Goal: Contribute content: Contribute content

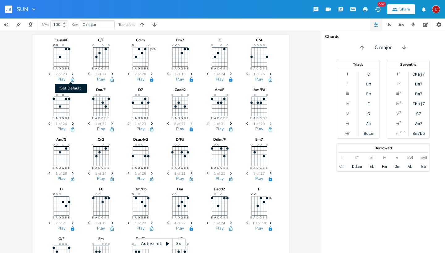
click at [72, 82] on icon "button" at bounding box center [72, 79] width 3 height 4
click at [71, 79] on icon "button" at bounding box center [72, 79] width 3 height 4
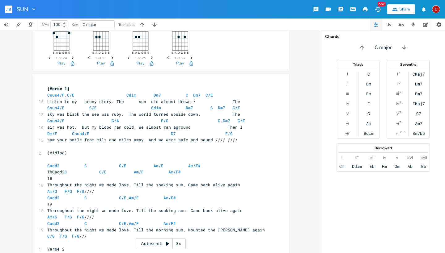
scroll to position [224, 0]
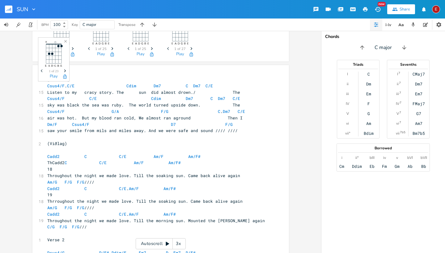
click at [64, 71] on icon "Next" at bounding box center [64, 70] width 3 height 3
click at [66, 77] on icon "button" at bounding box center [64, 76] width 3 height 4
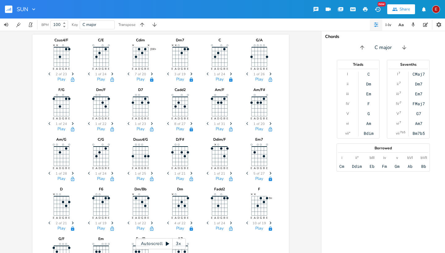
scroll to position [0, 0]
click at [144, 23] on icon "button" at bounding box center [142, 25] width 6 height 6
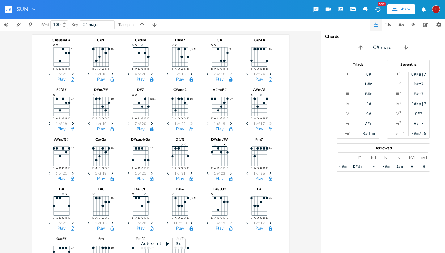
click at [72, 73] on icon "button" at bounding box center [73, 74] width 2 height 3
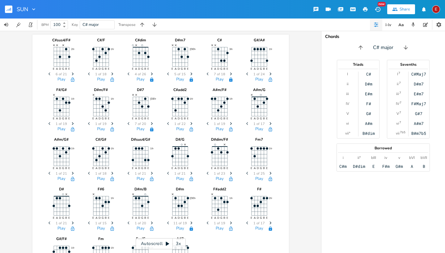
click at [72, 73] on icon "button" at bounding box center [73, 74] width 2 height 3
click at [48, 74] on icon "Previous" at bounding box center [49, 73] width 3 height 3
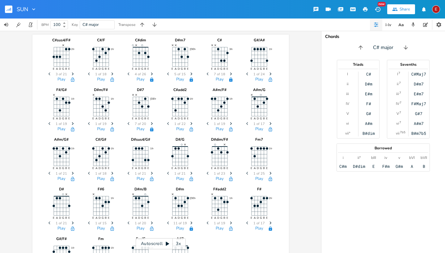
click at [48, 74] on icon "Previous" at bounding box center [49, 73] width 3 height 3
click at [156, 22] on icon "button" at bounding box center [154, 25] width 6 height 6
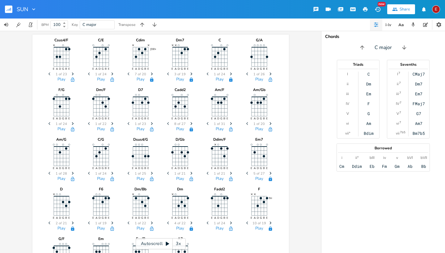
click at [71, 73] on icon "Next" at bounding box center [72, 73] width 3 height 3
click at [72, 82] on icon "button" at bounding box center [72, 79] width 5 height 5
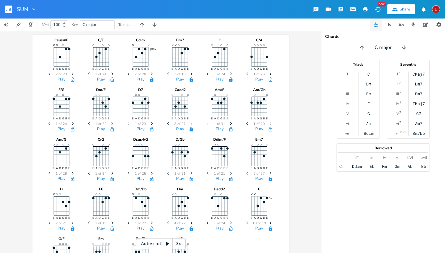
click at [72, 82] on icon "button" at bounding box center [72, 79] width 5 height 5
click at [63, 79] on button "Play" at bounding box center [61, 79] width 8 height 5
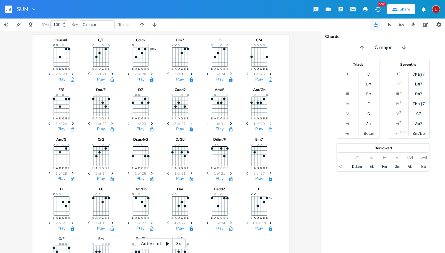
click at [102, 80] on button "Play" at bounding box center [101, 79] width 8 height 5
click at [112, 71] on span "Next" at bounding box center [112, 74] width 8 height 11
click at [99, 80] on button "Play" at bounding box center [101, 79] width 8 height 5
click at [60, 78] on button "Play" at bounding box center [61, 79] width 8 height 5
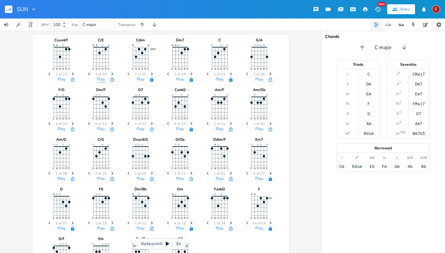
click at [98, 78] on button "Play" at bounding box center [101, 79] width 8 height 5
click at [139, 80] on button "Play" at bounding box center [140, 79] width 8 height 5
click at [179, 81] on button "Play" at bounding box center [180, 79] width 8 height 5
click at [217, 80] on button "Play" at bounding box center [220, 79] width 8 height 5
click at [260, 79] on button "Play" at bounding box center [259, 79] width 8 height 5
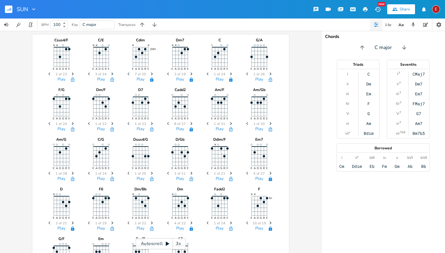
click at [268, 72] on span "Next" at bounding box center [270, 74] width 8 height 11
click at [259, 76] on span "2 of 26" at bounding box center [258, 74] width 11 height 3
click at [256, 78] on button "Play" at bounding box center [259, 79] width 8 height 5
click at [58, 127] on button "Play" at bounding box center [61, 129] width 8 height 5
click at [60, 81] on button "Play" at bounding box center [61, 79] width 8 height 5
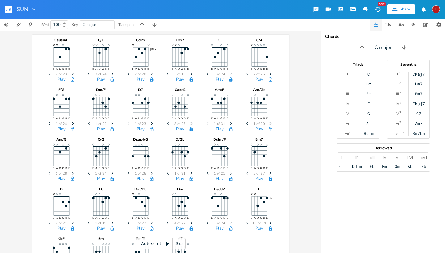
click at [59, 128] on button "Play" at bounding box center [61, 129] width 8 height 5
click at [58, 80] on button "Play" at bounding box center [61, 79] width 8 height 5
click at [60, 128] on button "Play" at bounding box center [61, 129] width 8 height 5
click at [71, 124] on icon "Next" at bounding box center [72, 123] width 3 height 3
click at [59, 128] on button "Play" at bounding box center [61, 129] width 8 height 5
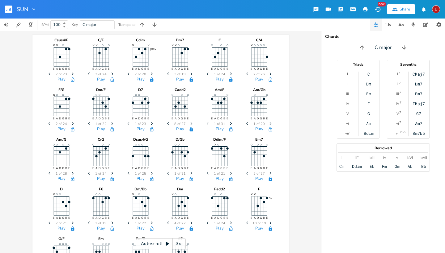
click at [71, 124] on icon "Next" at bounding box center [72, 123] width 3 height 3
click at [59, 129] on button "Play" at bounding box center [61, 129] width 8 height 5
click at [72, 124] on icon "Next" at bounding box center [72, 123] width 3 height 3
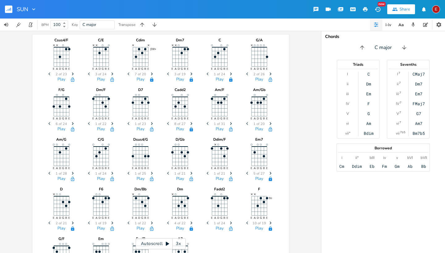
click at [72, 124] on icon "Next" at bounding box center [72, 123] width 3 height 3
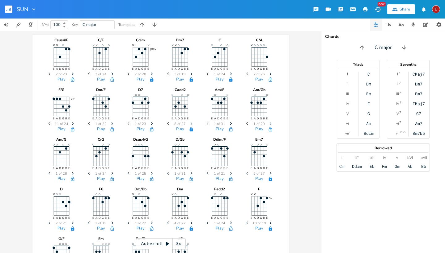
click at [46, 124] on span "Previous" at bounding box center [50, 124] width 8 height 11
click at [71, 123] on icon "Next" at bounding box center [72, 123] width 3 height 3
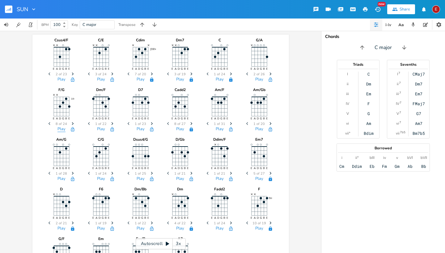
click at [58, 130] on button "Play" at bounding box center [61, 129] width 8 height 5
click at [48, 121] on span "Previous" at bounding box center [50, 124] width 8 height 11
click at [60, 129] on button "Play" at bounding box center [61, 129] width 8 height 5
click at [46, 126] on span "Previous" at bounding box center [50, 124] width 8 height 11
click at [59, 130] on button "Play" at bounding box center [61, 129] width 8 height 5
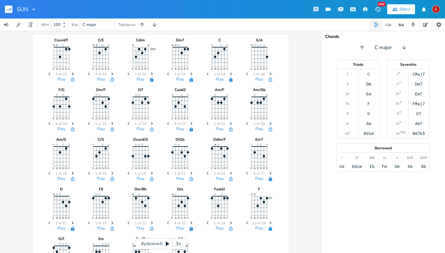
click at [46, 124] on span "Previous" at bounding box center [50, 124] width 8 height 11
click at [61, 129] on button "Play" at bounding box center [61, 129] width 8 height 5
click at [48, 123] on icon "Previous" at bounding box center [49, 123] width 3 height 3
click at [60, 127] on button "Play" at bounding box center [61, 129] width 8 height 5
click at [48, 124] on icon "button" at bounding box center [49, 123] width 2 height 3
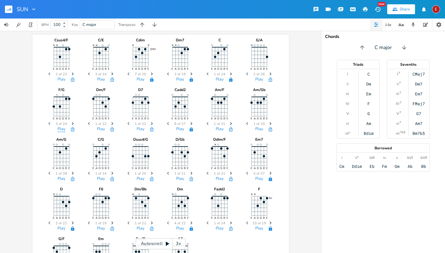
click at [63, 131] on button "Play" at bounding box center [61, 129] width 8 height 5
click at [99, 127] on button "Play" at bounding box center [101, 129] width 8 height 5
click at [60, 128] on button "Play" at bounding box center [61, 129] width 8 height 5
click at [99, 130] on button "Play" at bounding box center [101, 129] width 8 height 5
click at [141, 129] on button "Play" at bounding box center [140, 129] width 8 height 5
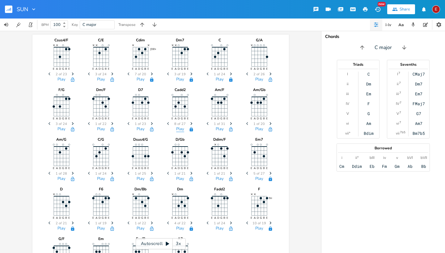
click at [177, 130] on button "Play" at bounding box center [180, 129] width 8 height 5
click at [216, 131] on button "Play" at bounding box center [220, 129] width 8 height 5
click at [258, 127] on button "Play" at bounding box center [259, 129] width 8 height 5
click at [71, 171] on span "Next" at bounding box center [73, 173] width 8 height 11
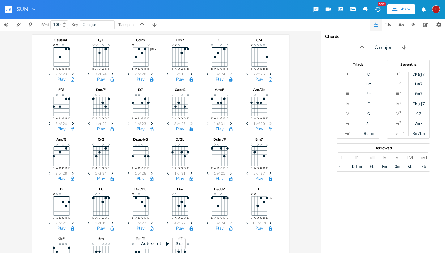
click at [71, 171] on span "Next" at bounding box center [73, 173] width 8 height 11
click at [57, 178] on button "Play" at bounding box center [61, 179] width 8 height 5
click at [100, 181] on button "Play" at bounding box center [101, 179] width 8 height 5
click at [112, 171] on span "Next" at bounding box center [112, 173] width 8 height 11
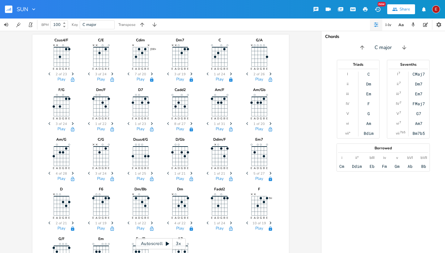
click at [112, 171] on span "Next" at bounding box center [112, 173] width 8 height 11
click at [99, 178] on button "Play" at bounding box center [101, 179] width 8 height 5
click at [136, 177] on button "Play" at bounding box center [140, 179] width 8 height 5
click at [179, 178] on button "Play" at bounding box center [180, 179] width 8 height 5
click at [220, 178] on button "Play" at bounding box center [220, 179] width 8 height 5
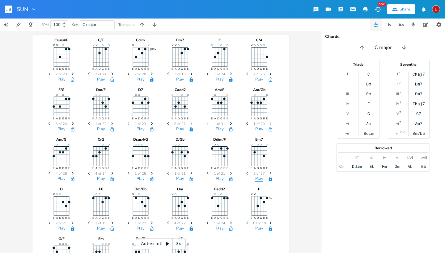
click at [256, 178] on button "Play" at bounding box center [259, 179] width 8 height 5
click at [61, 230] on button "Play" at bounding box center [61, 228] width 8 height 5
click at [142, 177] on button "Play" at bounding box center [140, 179] width 8 height 5
click at [178, 177] on button "Play" at bounding box center [180, 179] width 8 height 5
click at [218, 178] on button "Play" at bounding box center [220, 179] width 8 height 5
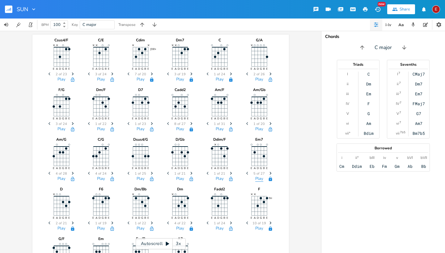
click at [257, 179] on button "Play" at bounding box center [259, 179] width 8 height 5
click at [63, 228] on button "Play" at bounding box center [61, 228] width 8 height 5
click at [99, 228] on button "Play" at bounding box center [101, 228] width 8 height 5
click at [141, 229] on button "Play" at bounding box center [140, 228] width 8 height 5
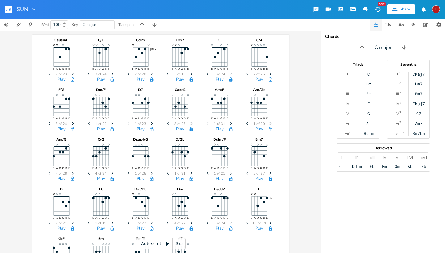
click at [99, 228] on button "Play" at bounding box center [101, 228] width 8 height 5
click at [137, 227] on button "Play" at bounding box center [140, 228] width 8 height 5
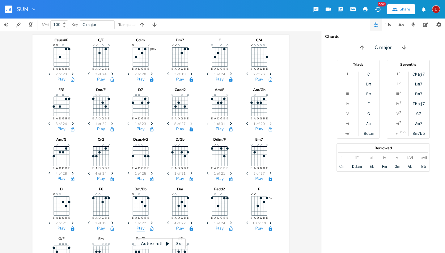
click at [137, 227] on button "Play" at bounding box center [140, 228] width 8 height 5
click at [178, 228] on button "Play" at bounding box center [180, 228] width 8 height 5
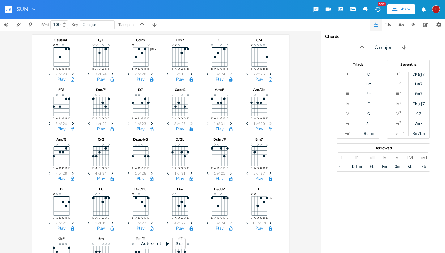
click at [178, 228] on button "Play" at bounding box center [180, 228] width 8 height 5
click at [216, 227] on button "Play" at bounding box center [220, 228] width 8 height 5
click at [255, 227] on button "Play" at bounding box center [259, 228] width 8 height 5
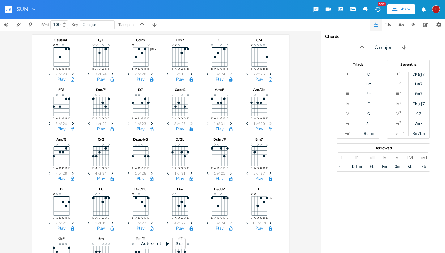
click at [255, 227] on button "Play" at bounding box center [259, 228] width 8 height 5
click at [246, 222] on icon "button" at bounding box center [247, 223] width 2 height 3
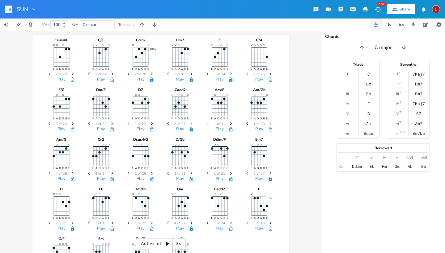
click at [246, 222] on icon "button" at bounding box center [247, 223] width 2 height 3
click at [260, 227] on button "Play" at bounding box center [259, 228] width 8 height 5
click at [246, 222] on icon "Previous" at bounding box center [247, 222] width 3 height 3
click at [257, 229] on button "Play" at bounding box center [259, 228] width 8 height 5
click at [246, 224] on icon "Previous" at bounding box center [247, 222] width 3 height 3
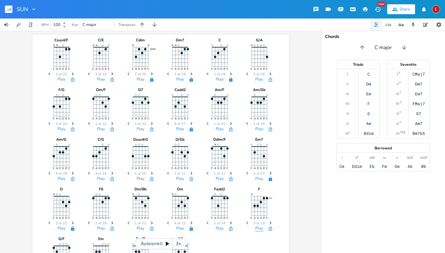
click at [258, 228] on button "Play" at bounding box center [259, 228] width 8 height 5
click at [244, 223] on span "Previous" at bounding box center [248, 223] width 8 height 11
click at [255, 226] on button "Play" at bounding box center [259, 228] width 8 height 5
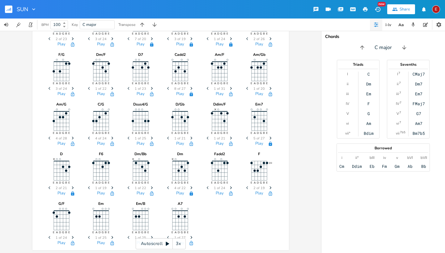
scroll to position [44, 0]
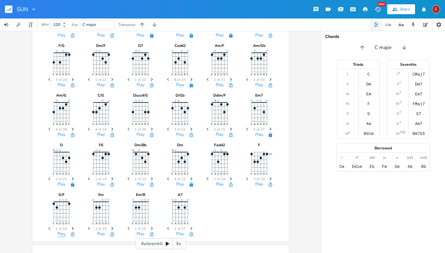
click at [61, 233] on button "Play" at bounding box center [61, 234] width 8 height 5
click at [73, 227] on span "Next" at bounding box center [73, 229] width 8 height 11
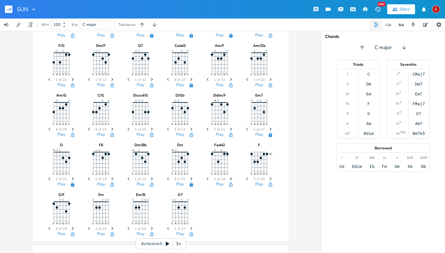
click at [73, 227] on span "Next" at bounding box center [73, 229] width 8 height 11
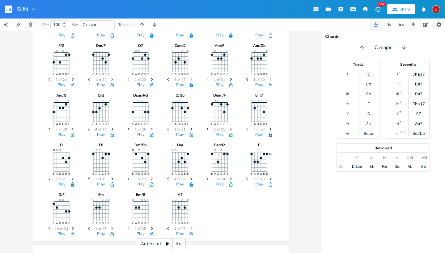
click at [60, 233] on button "Play" at bounding box center [61, 234] width 8 height 5
click at [99, 233] on button "Play" at bounding box center [101, 234] width 8 height 5
click at [140, 233] on button "Play" at bounding box center [140, 234] width 8 height 5
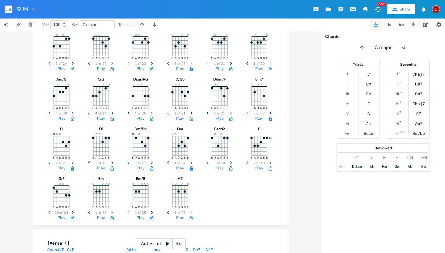
scroll to position [61, 0]
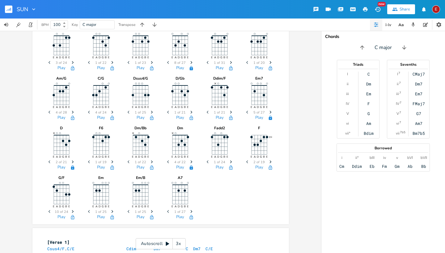
click at [151, 211] on icon "button" at bounding box center [152, 211] width 2 height 3
click at [137, 217] on button "Play" at bounding box center [140, 217] width 8 height 5
click at [98, 216] on button "Play" at bounding box center [101, 217] width 8 height 5
click at [141, 217] on button "Play" at bounding box center [140, 217] width 8 height 5
click at [179, 217] on button "Play" at bounding box center [180, 217] width 8 height 5
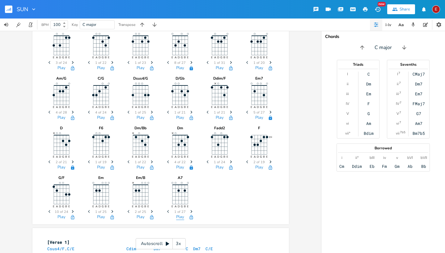
click at [179, 217] on button "Play" at bounding box center [180, 217] width 8 height 5
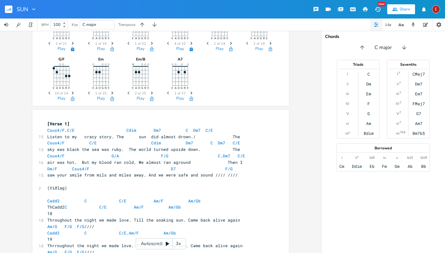
scroll to position [147, 0]
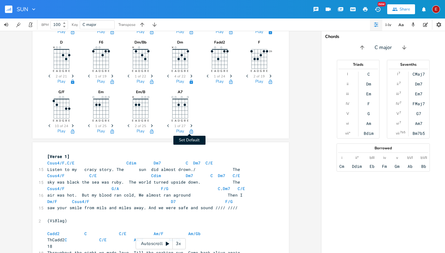
click at [189, 132] on icon "button" at bounding box center [191, 131] width 5 height 5
click at [150, 130] on icon "button" at bounding box center [151, 131] width 5 height 5
click at [110, 131] on icon "button" at bounding box center [111, 131] width 3 height 4
click at [68, 130] on button "Set Default" at bounding box center [72, 131] width 12 height 5
click at [112, 80] on icon "button" at bounding box center [112, 81] width 5 height 5
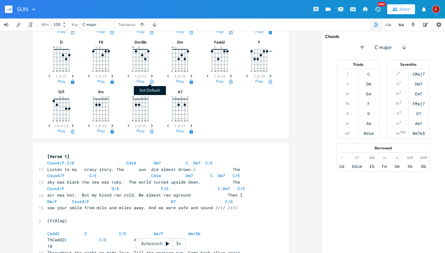
click at [152, 82] on icon "button" at bounding box center [151, 81] width 5 height 5
click at [111, 75] on icon "Next" at bounding box center [112, 75] width 3 height 3
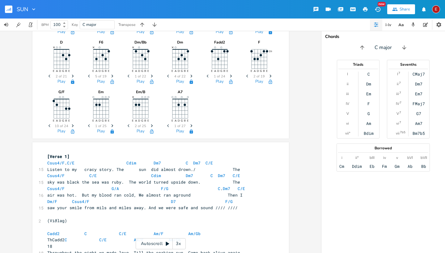
click at [111, 75] on icon "Next" at bounding box center [112, 75] width 3 height 3
click at [86, 77] on span "Previous" at bounding box center [90, 76] width 8 height 11
click at [88, 77] on icon "Previous" at bounding box center [89, 75] width 3 height 3
click at [111, 77] on icon "Next" at bounding box center [112, 75] width 3 height 3
click at [86, 77] on span "Previous" at bounding box center [90, 76] width 8 height 11
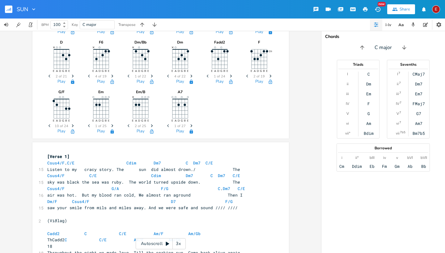
click at [86, 77] on span "Previous" at bounding box center [90, 76] width 8 height 11
click at [111, 73] on span "Next" at bounding box center [112, 76] width 8 height 11
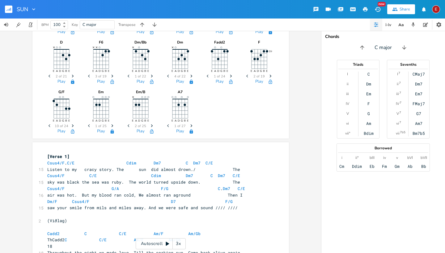
click at [111, 73] on span "Next" at bounding box center [112, 76] width 8 height 11
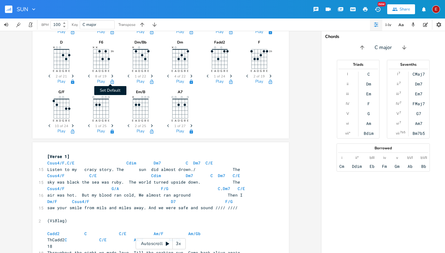
click at [111, 82] on icon "button" at bounding box center [112, 81] width 5 height 5
click at [140, 81] on button "Play" at bounding box center [140, 81] width 8 height 5
click at [150, 75] on icon "Next" at bounding box center [151, 75] width 3 height 3
click at [128, 78] on icon "Previous" at bounding box center [129, 75] width 3 height 3
click at [150, 75] on icon "Next" at bounding box center [151, 75] width 3 height 3
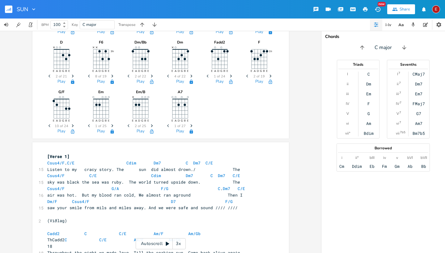
click at [150, 75] on icon "Next" at bounding box center [151, 75] width 3 height 3
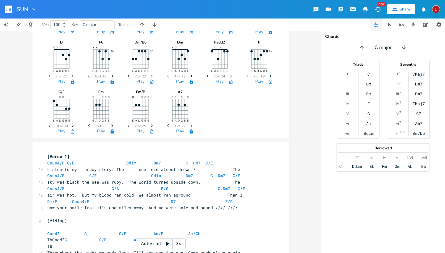
click at [150, 75] on icon "Next" at bounding box center [151, 75] width 3 height 3
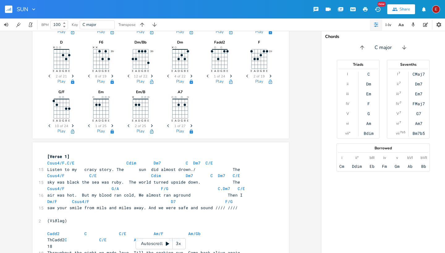
click at [150, 75] on icon "Next" at bounding box center [151, 75] width 3 height 3
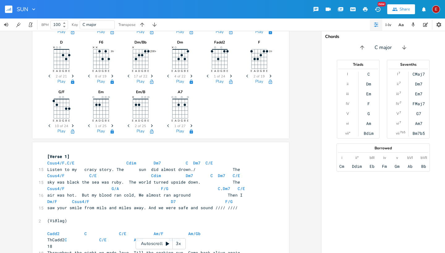
click at [150, 75] on icon "Next" at bounding box center [151, 75] width 3 height 3
click at [125, 76] on span "Previous" at bounding box center [129, 76] width 8 height 11
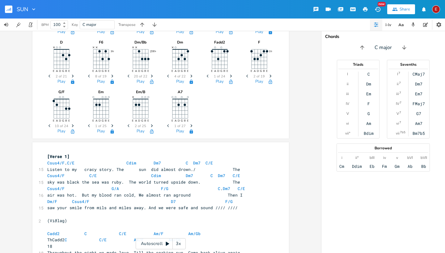
click at [150, 74] on icon "Next" at bounding box center [151, 75] width 3 height 3
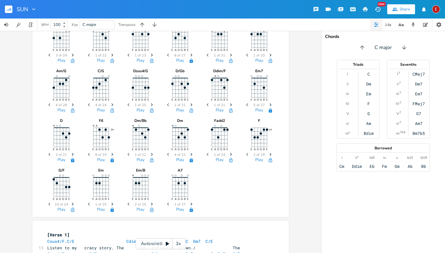
scroll to position [68, 0]
click at [167, 154] on icon "Previous" at bounding box center [168, 154] width 3 height 3
click at [190, 160] on icon "button" at bounding box center [191, 160] width 5 height 5
click at [229, 153] on span "Next" at bounding box center [231, 155] width 8 height 11
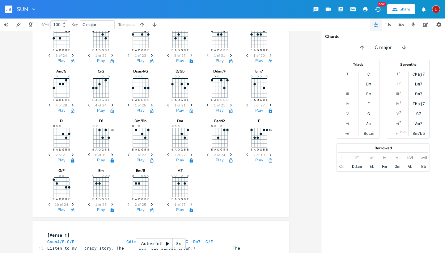
click at [204, 156] on span "Previous" at bounding box center [208, 155] width 8 height 11
click at [229, 154] on icon "Next" at bounding box center [230, 154] width 3 height 3
click at [229, 153] on span "Next" at bounding box center [231, 155] width 8 height 11
click at [229, 155] on icon "Next" at bounding box center [230, 154] width 3 height 3
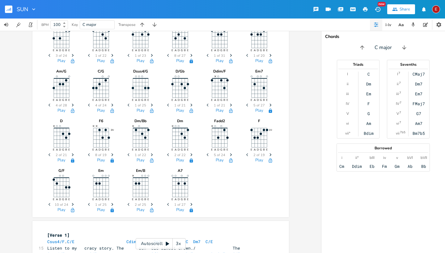
click at [229, 155] on icon "Next" at bounding box center [230, 154] width 3 height 3
click at [218, 158] on button "Play" at bounding box center [220, 160] width 8 height 5
click at [207, 155] on icon "Previous" at bounding box center [208, 154] width 3 height 3
click at [218, 160] on button "Play" at bounding box center [220, 160] width 8 height 5
click at [207, 155] on icon "Previous" at bounding box center [208, 154] width 3 height 3
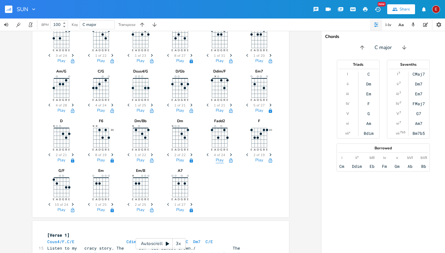
click at [218, 158] on button "Play" at bounding box center [220, 160] width 8 height 5
click at [207, 154] on icon "button" at bounding box center [208, 154] width 2 height 3
click at [218, 158] on button "Play" at bounding box center [220, 160] width 8 height 5
click at [205, 153] on span "Previous" at bounding box center [208, 155] width 8 height 11
click at [220, 159] on button "Play" at bounding box center [220, 160] width 8 height 5
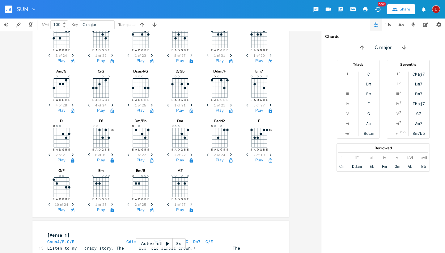
click at [207, 153] on icon "Previous" at bounding box center [208, 154] width 3 height 3
click at [219, 159] on button "Play" at bounding box center [220, 160] width 8 height 5
click at [229, 154] on icon "Next" at bounding box center [230, 154] width 3 height 3
click at [218, 161] on button "Play" at bounding box center [220, 160] width 8 height 5
click at [231, 160] on button "Set Default" at bounding box center [230, 160] width 12 height 5
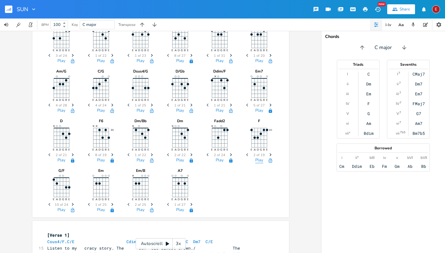
click at [258, 160] on button "Play" at bounding box center [259, 160] width 8 height 5
click at [269, 159] on icon "button" at bounding box center [270, 160] width 5 height 5
click at [72, 211] on icon "button" at bounding box center [72, 210] width 5 height 5
click at [71, 202] on span "Next" at bounding box center [73, 204] width 8 height 11
click at [72, 210] on icon "button" at bounding box center [72, 210] width 5 height 5
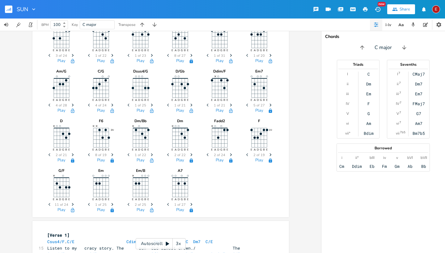
click at [49, 203] on icon "Previous" at bounding box center [49, 204] width 3 height 3
click at [60, 210] on button "Play" at bounding box center [61, 210] width 8 height 5
click at [46, 203] on span "Previous" at bounding box center [50, 204] width 8 height 11
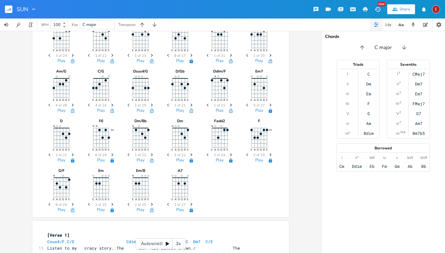
click at [46, 203] on span "Previous" at bounding box center [50, 204] width 8 height 11
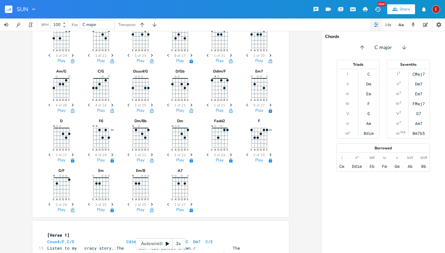
click at [46, 203] on span "Previous" at bounding box center [50, 204] width 8 height 11
click at [62, 207] on span "1 of 24" at bounding box center [61, 204] width 11 height 3
click at [62, 208] on button "Play" at bounding box center [61, 210] width 8 height 5
click at [72, 204] on icon "Next" at bounding box center [72, 204] width 3 height 3
click at [60, 212] on button "Play" at bounding box center [61, 210] width 8 height 5
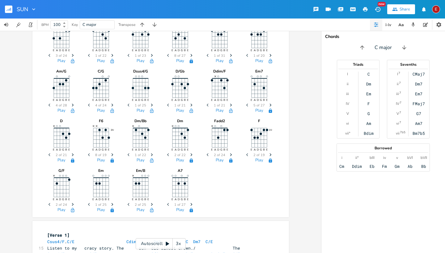
click at [71, 204] on icon "Next" at bounding box center [72, 204] width 3 height 3
click at [62, 209] on button "Play" at bounding box center [61, 210] width 8 height 5
click at [71, 204] on icon "Next" at bounding box center [72, 204] width 3 height 3
click at [60, 210] on button "Play" at bounding box center [61, 210] width 8 height 5
click at [100, 209] on button "Play" at bounding box center [101, 210] width 8 height 5
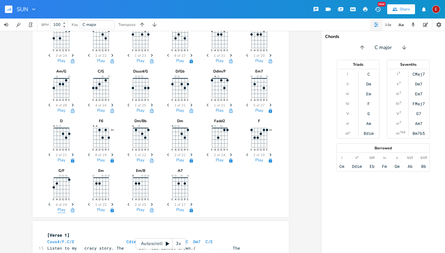
click at [60, 211] on button "Play" at bounding box center [61, 210] width 8 height 5
click at [101, 208] on button "Play" at bounding box center [101, 210] width 8 height 5
click at [139, 207] on span "2 of 25" at bounding box center [140, 204] width 11 height 3
click at [139, 209] on button "Play" at bounding box center [140, 210] width 8 height 5
click at [150, 209] on icon "button" at bounding box center [151, 210] width 3 height 4
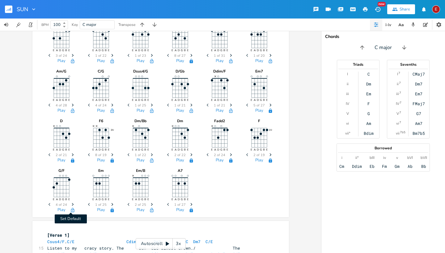
click at [70, 212] on icon "button" at bounding box center [72, 210] width 5 height 5
click at [73, 210] on button "Set Default" at bounding box center [72, 210] width 12 height 5
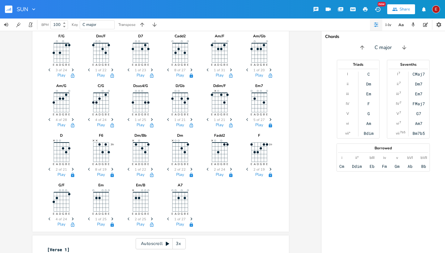
scroll to position [53, 0]
click at [151, 126] on icon "button" at bounding box center [151, 125] width 5 height 5
click at [112, 124] on icon "button" at bounding box center [112, 125] width 5 height 5
click at [71, 127] on icon "button" at bounding box center [72, 125] width 3 height 4
click at [190, 126] on icon "button" at bounding box center [191, 125] width 5 height 5
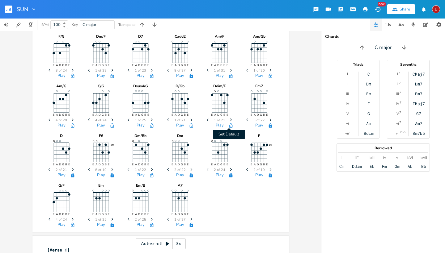
click at [229, 125] on icon "button" at bounding box center [230, 125] width 3 height 4
click at [230, 77] on icon "button" at bounding box center [230, 75] width 5 height 5
click at [272, 73] on button "Set Default" at bounding box center [270, 75] width 12 height 5
click at [149, 75] on icon "button" at bounding box center [151, 75] width 5 height 5
click at [112, 76] on icon "button" at bounding box center [112, 75] width 5 height 5
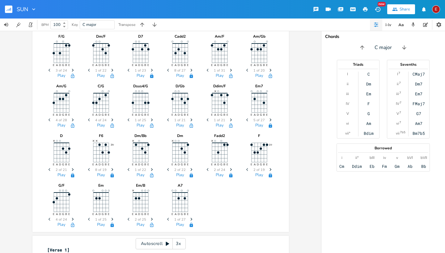
click at [71, 75] on icon "button" at bounding box center [72, 75] width 3 height 4
click at [71, 69] on icon "Next" at bounding box center [72, 70] width 3 height 3
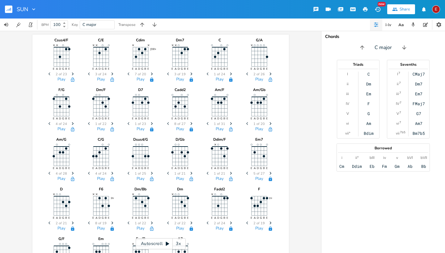
scroll to position [0, 0]
click at [48, 122] on icon "Previous" at bounding box center [49, 123] width 3 height 3
click at [75, 132] on button "button" at bounding box center [72, 129] width 12 height 5
click at [71, 130] on icon "button" at bounding box center [72, 129] width 5 height 5
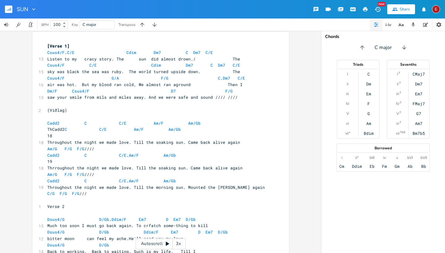
scroll to position [258, 0]
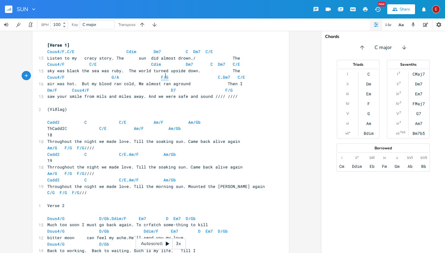
click at [162, 76] on span "F/G" at bounding box center [164, 77] width 7 height 6
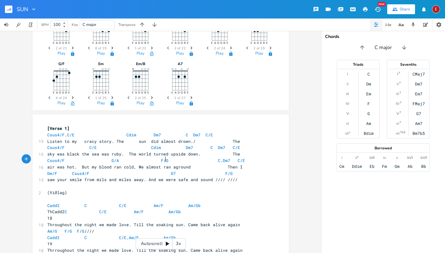
scroll to position [178, 0]
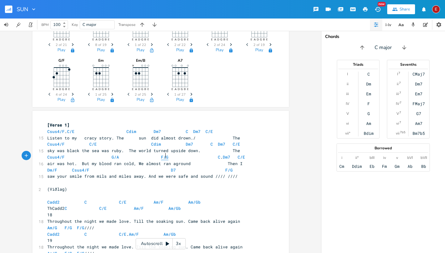
click at [161, 158] on span "F/G" at bounding box center [164, 157] width 7 height 6
click at [182, 158] on span "Csus4/F G/A F/G C . Dm7 C/E" at bounding box center [146, 157] width 198 height 6
click at [170, 141] on icon "button" at bounding box center [171, 141] width 2 height 3
click at [172, 146] on icon "button" at bounding box center [170, 147] width 3 height 4
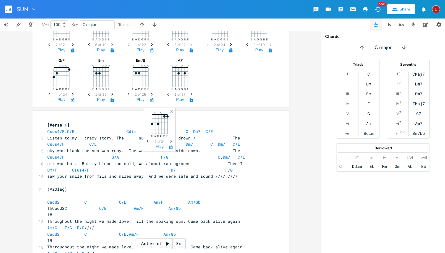
click at [172, 146] on icon "button" at bounding box center [170, 147] width 3 height 4
click at [162, 146] on button "Play" at bounding box center [160, 147] width 8 height 5
click at [184, 136] on button "Play" at bounding box center [184, 134] width 8 height 5
click at [162, 146] on button "Play" at bounding box center [160, 147] width 8 height 5
click at [213, 147] on button "Play" at bounding box center [213, 147] width 8 height 5
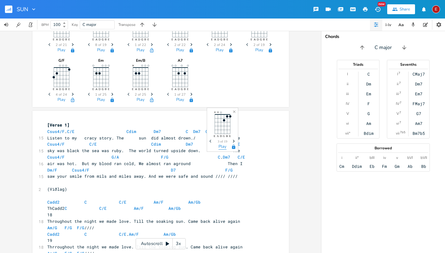
click at [222, 149] on button "Play" at bounding box center [222, 147] width 8 height 5
click at [236, 146] on button "Play" at bounding box center [237, 147] width 8 height 5
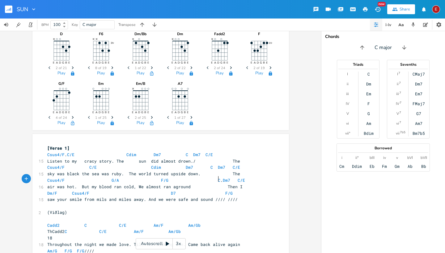
scroll to position [0, 0]
click at [216, 180] on span "Csus4/F G/A F/G C . Dm7 C/E" at bounding box center [146, 181] width 198 height 6
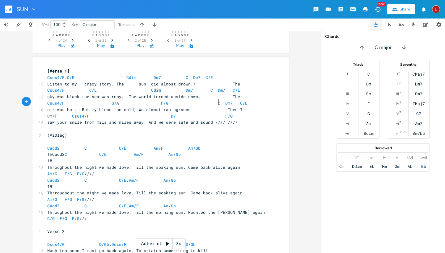
scroll to position [233, 0]
click at [52, 136] on button "Play" at bounding box center [51, 135] width 8 height 5
click at [82, 133] on button "Play" at bounding box center [82, 135] width 8 height 5
click at [202, 152] on pre "ThCadd2 C C/E Am/F Am/Gb" at bounding box center [157, 154] width 223 height 6
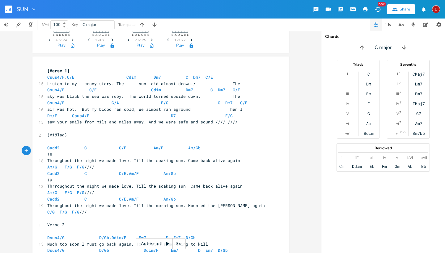
click at [51, 151] on pre "18" at bounding box center [157, 154] width 223 height 6
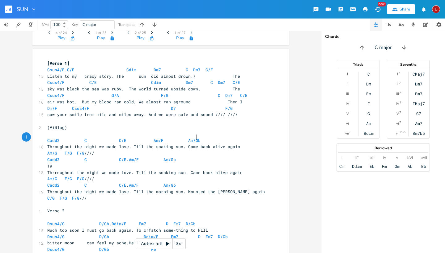
scroll to position [241, 0]
click at [54, 129] on button "Play" at bounding box center [51, 128] width 8 height 5
click at [84, 128] on button "Play" at bounding box center [82, 128] width 8 height 5
click at [119, 128] on button "Play" at bounding box center [119, 128] width 8 height 5
click at [155, 129] on button "Play" at bounding box center [154, 128] width 8 height 5
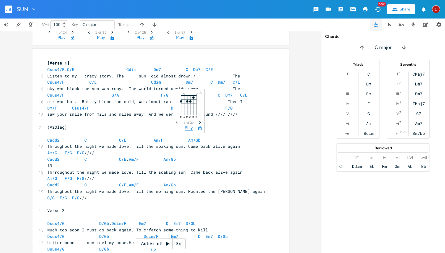
click at [187, 128] on button "Play" at bounding box center [189, 128] width 8 height 5
click at [60, 132] on span "Next" at bounding box center [61, 135] width 8 height 11
click at [51, 140] on button "Play" at bounding box center [50, 140] width 8 height 5
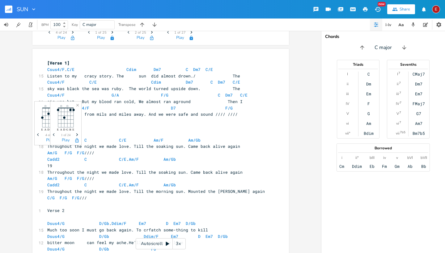
click at [76, 134] on icon "Next" at bounding box center [76, 134] width 3 height 3
click at [66, 150] on span "F/G" at bounding box center [68, 153] width 7 height 6
click at [80, 131] on pre "​" at bounding box center [157, 134] width 223 height 6
click at [69, 138] on button "Play" at bounding box center [66, 140] width 8 height 5
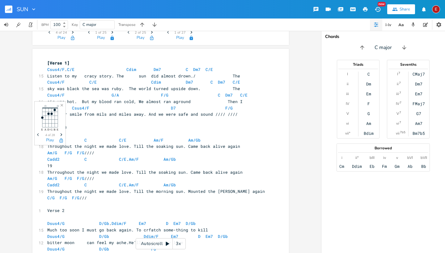
click at [62, 104] on icon "Close" at bounding box center [62, 105] width 4 height 4
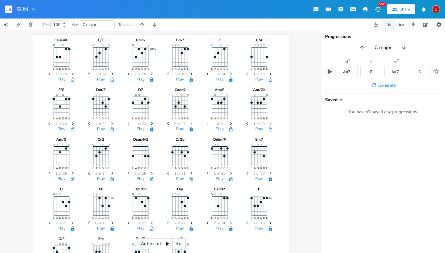
click at [330, 72] on icon "button" at bounding box center [330, 71] width 4 height 5
click at [404, 47] on icon "button" at bounding box center [404, 47] width 4 height 4
click at [363, 45] on icon "button" at bounding box center [362, 47] width 6 height 6
click at [332, 72] on icon "button" at bounding box center [330, 71] width 4 height 5
click at [332, 72] on icon "button" at bounding box center [330, 71] width 4 height 4
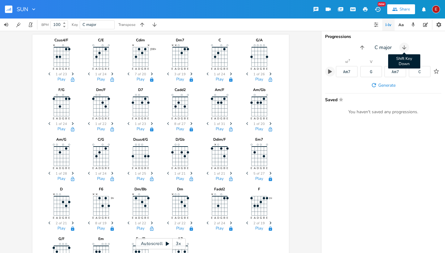
click at [405, 45] on icon "button" at bounding box center [404, 47] width 6 height 6
click at [331, 71] on icon "button" at bounding box center [330, 72] width 6 height 6
click at [404, 47] on icon "button" at bounding box center [404, 47] width 6 height 6
click at [327, 71] on button "Play" at bounding box center [330, 72] width 10 height 10
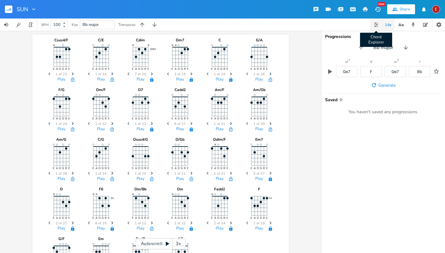
click at [375, 23] on icon "button" at bounding box center [375, 23] width 1 height 1
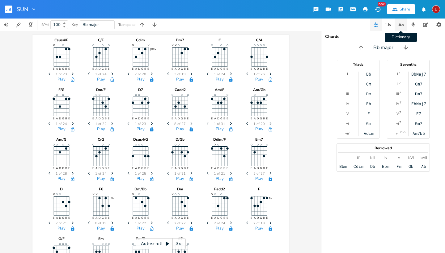
click at [398, 25] on icon "button" at bounding box center [401, 25] width 8 height 8
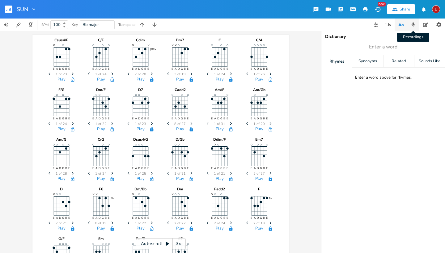
click at [412, 23] on icon "button" at bounding box center [413, 25] width 6 height 6
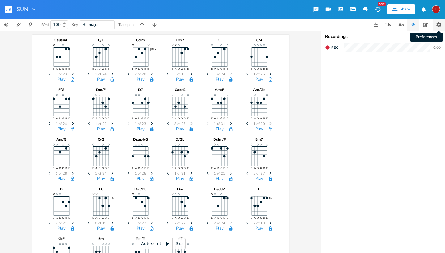
click at [439, 25] on icon "button" at bounding box center [438, 24] width 5 height 5
click at [434, 10] on div "E" at bounding box center [436, 9] width 8 height 8
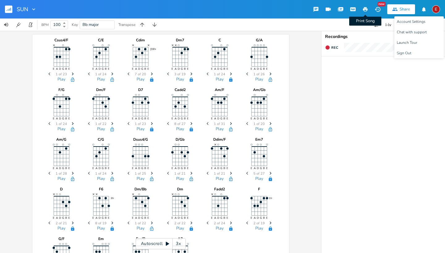
click at [368, 10] on icon "button" at bounding box center [365, 9] width 6 height 6
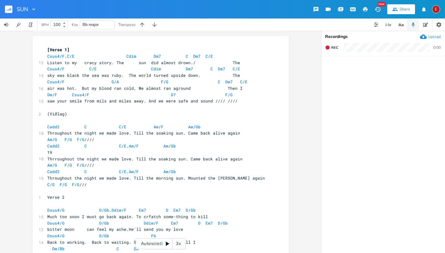
scroll to position [251, 0]
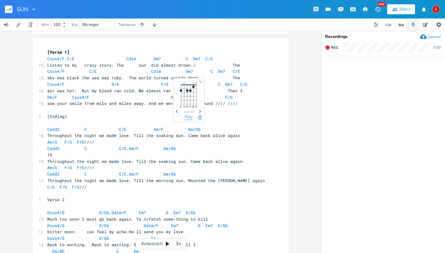
click at [189, 116] on button "Play" at bounding box center [189, 117] width 8 height 5
click at [199, 118] on icon "button" at bounding box center [199, 117] width 3 height 4
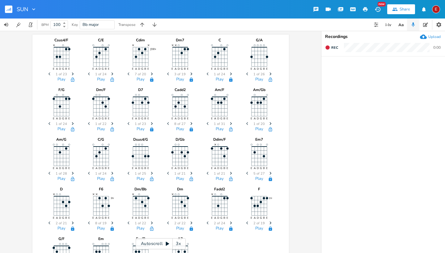
scroll to position [0, 0]
click at [71, 74] on icon "Next" at bounding box center [72, 73] width 3 height 3
click at [57, 81] on button "Play" at bounding box center [61, 79] width 8 height 5
click at [98, 79] on button "Play" at bounding box center [101, 79] width 8 height 5
click at [111, 74] on icon "Next" at bounding box center [112, 73] width 3 height 3
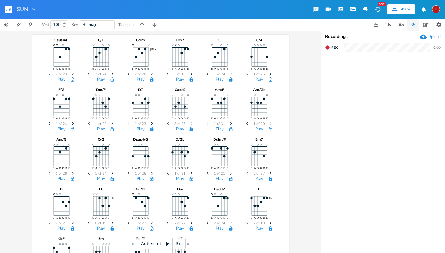
click at [111, 73] on icon "button" at bounding box center [112, 74] width 2 height 3
click at [101, 78] on button "Play" at bounding box center [101, 79] width 8 height 5
click at [57, 78] on button "Play" at bounding box center [61, 79] width 8 height 5
click at [100, 76] on span "3 of 24" at bounding box center [100, 74] width 11 height 3
click at [100, 77] on button "Play" at bounding box center [101, 79] width 8 height 5
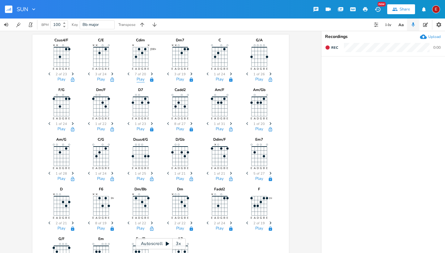
click at [140, 78] on button "Play" at bounding box center [140, 79] width 8 height 5
click at [176, 80] on button "Play" at bounding box center [180, 79] width 8 height 5
click at [219, 79] on button "Play" at bounding box center [220, 79] width 8 height 5
click at [191, 72] on icon "Next" at bounding box center [191, 73] width 3 height 3
click at [179, 78] on button "Play" at bounding box center [180, 79] width 8 height 5
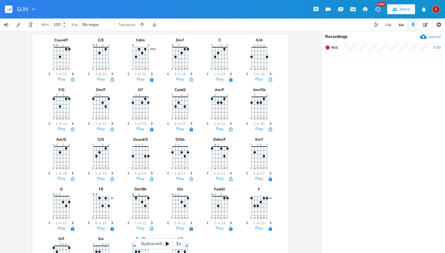
click at [190, 73] on icon "button" at bounding box center [191, 74] width 2 height 3
click at [179, 78] on button "Play" at bounding box center [180, 79] width 8 height 5
click at [168, 73] on icon "Previous" at bounding box center [168, 73] width 3 height 3
click at [178, 80] on button "Play" at bounding box center [180, 79] width 8 height 5
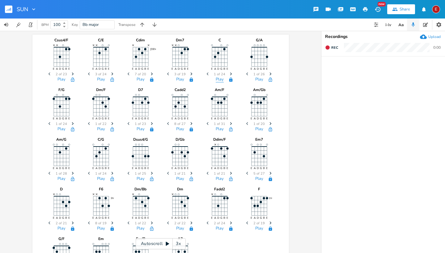
click at [220, 79] on button "Play" at bounding box center [220, 79] width 8 height 5
click at [260, 77] on button "Play" at bounding box center [259, 79] width 8 height 5
click at [270, 72] on icon "Next" at bounding box center [270, 73] width 3 height 3
click at [257, 78] on button "Play" at bounding box center [259, 79] width 8 height 5
click at [61, 129] on button "Play" at bounding box center [61, 129] width 8 height 5
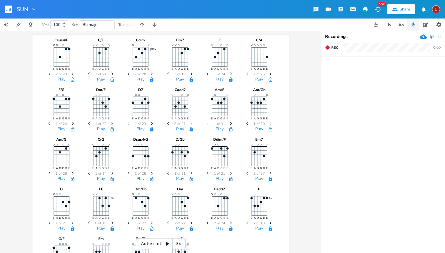
click at [97, 128] on button "Play" at bounding box center [101, 129] width 8 height 5
click at [139, 131] on button "Play" at bounding box center [140, 129] width 8 height 5
click at [132, 103] on circle at bounding box center [133, 103] width 2 height 2
click at [140, 130] on button "Play" at bounding box center [140, 129] width 8 height 5
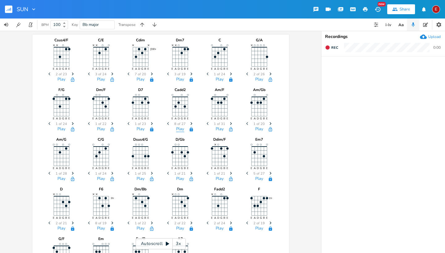
click at [180, 129] on button "Play" at bounding box center [180, 129] width 8 height 5
click at [138, 131] on button "Play" at bounding box center [140, 129] width 8 height 5
click at [151, 120] on span "Next" at bounding box center [152, 124] width 8 height 11
click at [140, 129] on button "Play" at bounding box center [140, 129] width 8 height 5
click at [128, 123] on icon "Previous" at bounding box center [129, 123] width 3 height 3
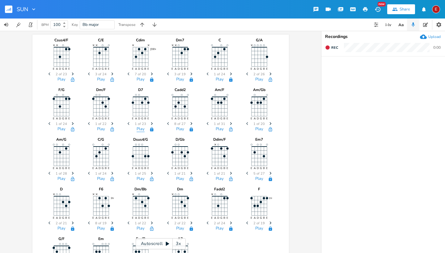
click at [142, 130] on button "Play" at bounding box center [140, 129] width 8 height 5
click at [151, 123] on icon "Next" at bounding box center [151, 123] width 3 height 3
click at [151, 123] on icon "button" at bounding box center [152, 123] width 2 height 3
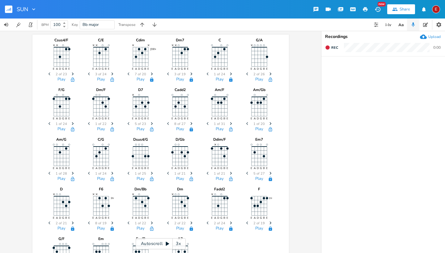
click at [151, 123] on icon "button" at bounding box center [152, 123] width 2 height 3
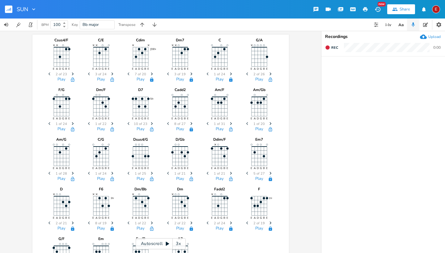
click at [151, 123] on icon "button" at bounding box center [152, 123] width 2 height 3
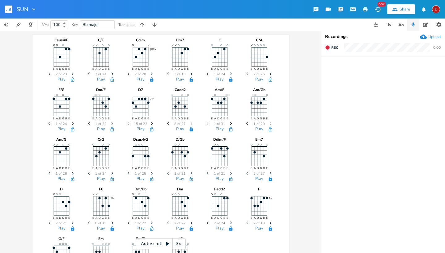
click at [151, 123] on icon "button" at bounding box center [152, 123] width 2 height 3
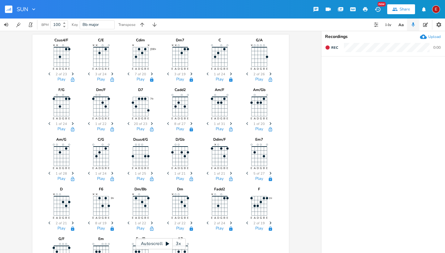
click at [151, 123] on icon "button" at bounding box center [152, 123] width 2 height 3
click at [150, 123] on icon "Next" at bounding box center [151, 123] width 3 height 3
click at [150, 122] on span "Next" at bounding box center [152, 124] width 8 height 11
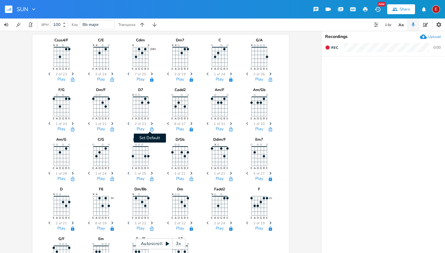
click at [150, 130] on icon "button" at bounding box center [151, 129] width 3 height 4
click at [111, 130] on icon "button" at bounding box center [112, 129] width 5 height 5
click at [73, 129] on button "Set Default" at bounding box center [72, 129] width 12 height 5
click at [229, 130] on icon "button" at bounding box center [230, 129] width 5 height 5
click at [270, 128] on icon "button" at bounding box center [270, 129] width 5 height 5
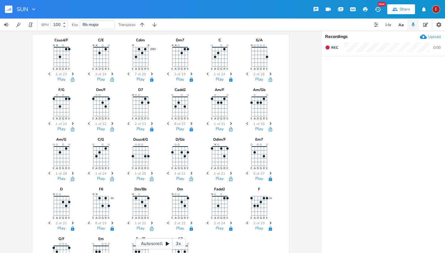
click at [71, 174] on icon "Next" at bounding box center [72, 173] width 3 height 3
click at [66, 178] on button "button" at bounding box center [72, 179] width 12 height 5
click at [57, 178] on button "Play" at bounding box center [61, 179] width 8 height 5
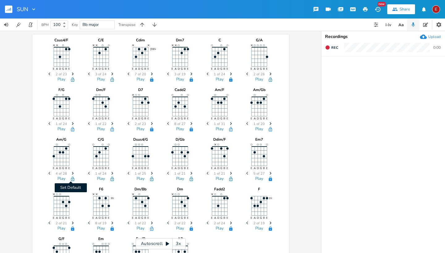
click at [71, 180] on icon "button" at bounding box center [72, 179] width 5 height 5
click at [101, 180] on button "Play" at bounding box center [101, 179] width 8 height 5
click at [111, 172] on icon "Next" at bounding box center [112, 173] width 3 height 3
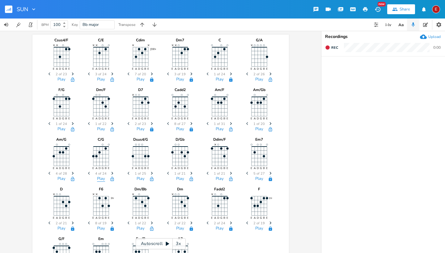
click at [97, 178] on button "Play" at bounding box center [101, 179] width 8 height 5
click at [138, 180] on button "Play" at bounding box center [140, 179] width 8 height 5
click at [151, 172] on icon "Next" at bounding box center [151, 173] width 3 height 3
click at [136, 180] on button "Play" at bounding box center [140, 179] width 8 height 5
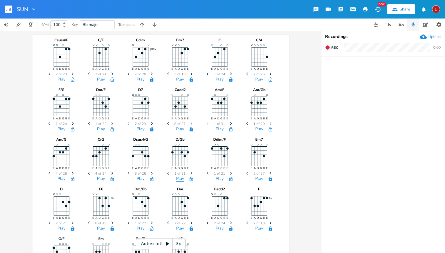
click at [179, 179] on button "Play" at bounding box center [180, 179] width 8 height 5
click at [141, 179] on button "Play" at bounding box center [140, 179] width 8 height 5
click at [178, 179] on button "Play" at bounding box center [180, 179] width 8 height 5
click at [221, 178] on button "Play" at bounding box center [220, 179] width 8 height 5
click at [258, 174] on span "5 of 27" at bounding box center [258, 173] width 11 height 3
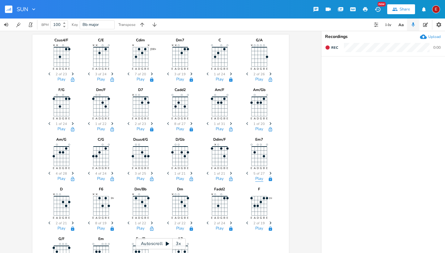
click at [257, 178] on button "Play" at bounding box center [259, 179] width 8 height 5
click at [61, 227] on button "Play" at bounding box center [61, 228] width 8 height 5
click at [101, 227] on button "Play" at bounding box center [101, 228] width 8 height 5
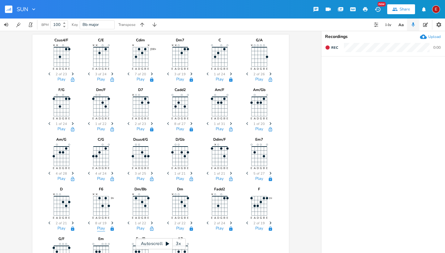
click at [101, 227] on button "Play" at bounding box center [101, 228] width 8 height 5
click at [139, 228] on button "Play" at bounding box center [140, 228] width 8 height 5
click at [97, 229] on button "Play" at bounding box center [101, 228] width 8 height 5
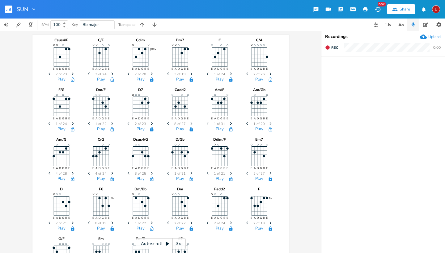
click at [88, 221] on icon "Previous" at bounding box center [89, 222] width 3 height 3
click at [99, 227] on button "Play" at bounding box center [101, 228] width 8 height 5
click at [89, 222] on icon "Previous" at bounding box center [89, 222] width 3 height 3
click at [100, 229] on button "Play" at bounding box center [101, 228] width 8 height 5
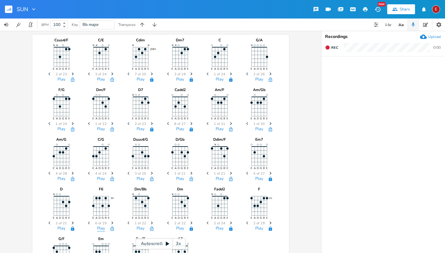
click at [100, 229] on button "Play" at bounding box center [101, 228] width 8 height 5
click at [86, 218] on span "Previous" at bounding box center [90, 223] width 8 height 11
click at [101, 229] on button "Play" at bounding box center [101, 228] width 8 height 5
click at [88, 222] on icon "Previous" at bounding box center [89, 222] width 3 height 3
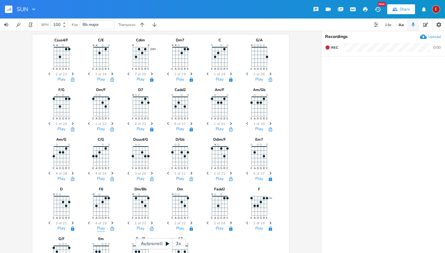
click at [100, 226] on button "Play" at bounding box center [101, 228] width 8 height 5
click at [88, 223] on icon "Previous" at bounding box center [89, 222] width 3 height 3
click at [100, 227] on button "Play" at bounding box center [101, 228] width 8 height 5
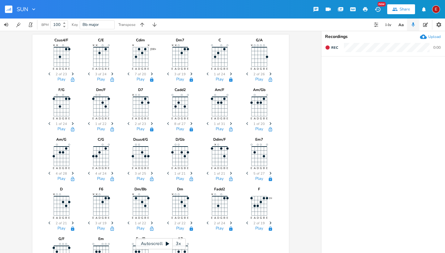
click at [88, 223] on icon "Previous" at bounding box center [89, 222] width 3 height 3
click at [102, 228] on button "Play" at bounding box center [101, 228] width 8 height 5
click at [88, 224] on icon "Previous" at bounding box center [89, 222] width 3 height 3
click at [102, 231] on button "Play" at bounding box center [101, 228] width 8 height 5
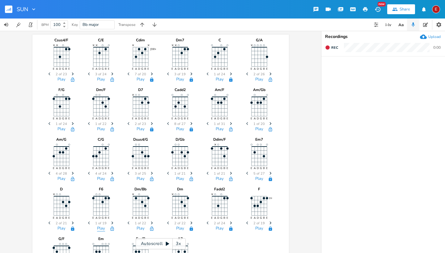
click at [102, 231] on button "Play" at bounding box center [101, 228] width 8 height 5
click at [138, 229] on button "Play" at bounding box center [140, 228] width 8 height 5
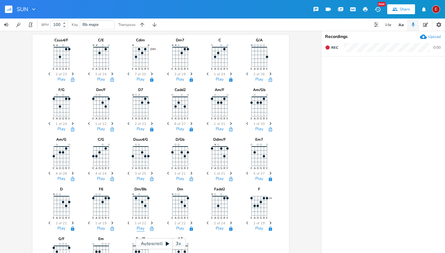
click at [138, 229] on button "Play" at bounding box center [140, 228] width 8 height 5
click at [178, 228] on button "Play" at bounding box center [180, 228] width 8 height 5
click at [216, 227] on button "Play" at bounding box center [220, 228] width 8 height 5
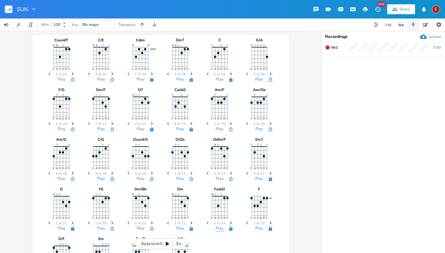
click at [216, 227] on button "Play" at bounding box center [220, 228] width 8 height 5
click at [257, 228] on button "Play" at bounding box center [259, 228] width 8 height 5
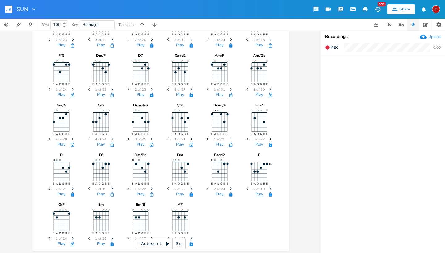
scroll to position [36, 0]
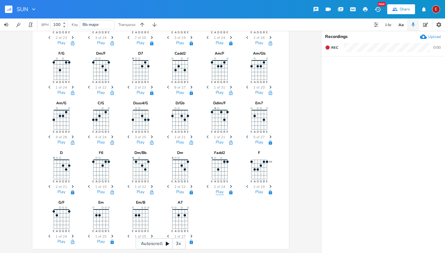
click at [218, 194] on button "Play" at bounding box center [220, 192] width 8 height 5
click at [150, 193] on icon "button" at bounding box center [151, 192] width 3 height 4
click at [110, 192] on icon "button" at bounding box center [112, 192] width 5 height 5
click at [259, 191] on button "Play" at bounding box center [259, 192] width 8 height 5
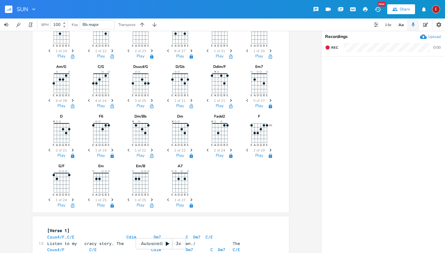
scroll to position [83, 0]
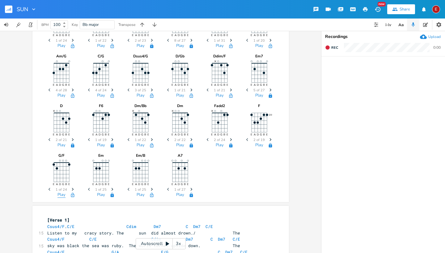
click at [59, 195] on button "Play" at bounding box center [61, 195] width 8 height 5
click at [71, 194] on icon "button" at bounding box center [72, 195] width 5 height 5
click at [61, 195] on button "Play" at bounding box center [61, 195] width 8 height 5
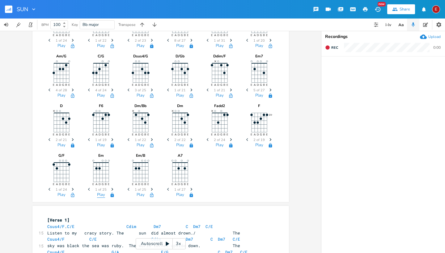
click at [99, 195] on button "Play" at bounding box center [101, 195] width 8 height 5
click at [137, 193] on button "Play" at bounding box center [140, 195] width 8 height 5
click at [150, 188] on icon "Next" at bounding box center [151, 189] width 3 height 3
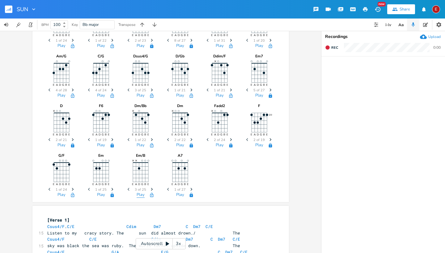
click at [137, 195] on button "Play" at bounding box center [140, 195] width 8 height 5
click at [129, 190] on icon "Previous" at bounding box center [129, 189] width 3 height 3
click at [141, 194] on button "Play" at bounding box center [140, 195] width 8 height 5
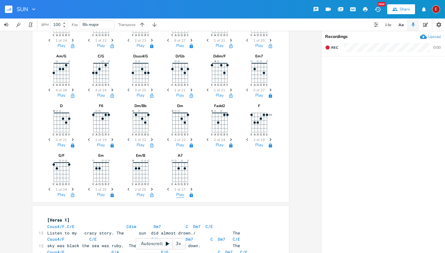
click at [176, 196] on button "Play" at bounding box center [180, 195] width 8 height 5
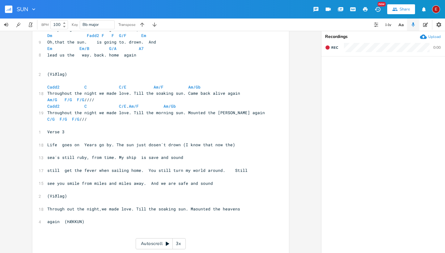
scroll to position [480, 0]
click at [46, 136] on pre "​" at bounding box center [157, 139] width 223 height 6
type textarea "Dadd2."
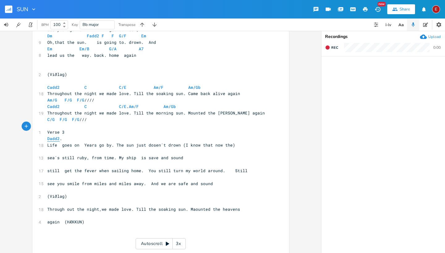
click at [53, 136] on span "Dadd2" at bounding box center [53, 139] width 12 height 6
click at [61, 118] on icon "button" at bounding box center [62, 117] width 3 height 4
click at [52, 136] on span "Dadd2" at bounding box center [53, 139] width 12 height 6
click at [53, 136] on span "Dadd2" at bounding box center [53, 139] width 12 height 6
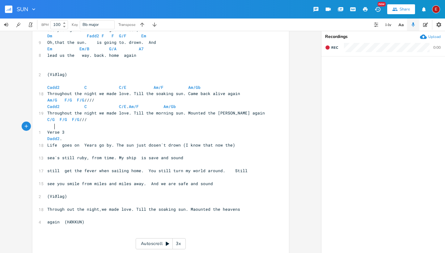
click at [62, 136] on span "Dadd2 ." at bounding box center [54, 139] width 15 height 6
click at [52, 136] on span "Dadd2" at bounding box center [53, 139] width 12 height 6
click at [61, 136] on span "Dadd2 ." at bounding box center [54, 139] width 15 height 6
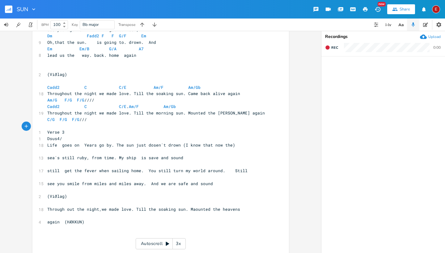
scroll to position [0, 11]
type textarea "sus4/G"
click at [64, 110] on icon "Next" at bounding box center [64, 111] width 3 height 3
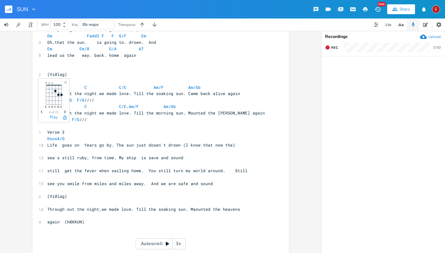
click at [43, 109] on span "Previous" at bounding box center [42, 112] width 8 height 11
click at [64, 118] on icon "button" at bounding box center [64, 117] width 5 height 5
click at [67, 136] on span "Dsus4/G" at bounding box center [63, 139] width 32 height 6
click at [65, 136] on span "Dsus4/G" at bounding box center [63, 139] width 32 height 6
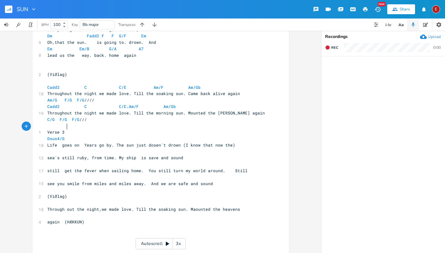
click at [72, 136] on pre "Dsus4/G" at bounding box center [157, 139] width 223 height 6
type textarea "D/F#. Ddim/F En"
type textarea "m7."
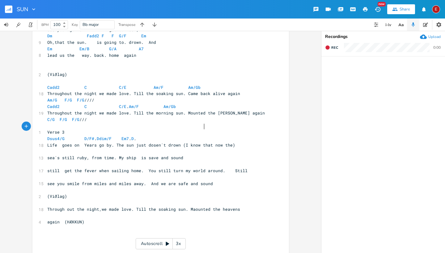
type textarea "D."
click at [219, 142] on span "Life goes on Years go by. The sun just dosen´t drown (I know that now the)" at bounding box center [141, 145] width 188 height 6
type textarea "but"
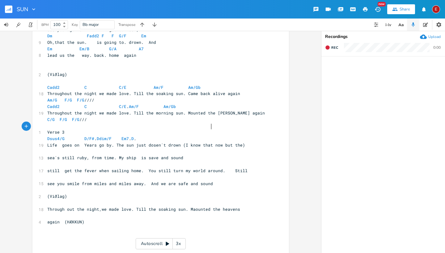
click at [209, 136] on pre "Dsus4/G D/F# . Ddim/F Em7 . D ." at bounding box center [157, 139] width 223 height 6
click at [136, 136] on span "Dsus4/G D/F# . Ddim/F Em7 . D ." at bounding box center [91, 139] width 89 height 6
type textarea "Em. D/F"
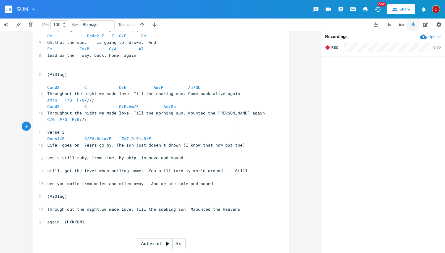
click at [46, 149] on pre "​" at bounding box center [157, 152] width 223 height 6
type textarea "Dsus4/G. D/F#"
click at [80, 142] on span "Life goes on Years go by. The sun just dosen´t drown (I know that now but the)" at bounding box center [146, 145] width 198 height 6
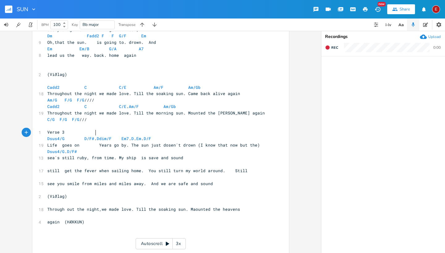
scroll to position [0, 6]
click at [81, 136] on span "Dsus4/G D/F# . Ddim/F Em7 . D . Em . D/F" at bounding box center [110, 139] width 126 height 6
click at [117, 149] on pre "Dsus4/G . D/F#" at bounding box center [157, 152] width 223 height 6
click at [112, 155] on span "sea´s still ruby, from time. My ship is save and sound" at bounding box center [115, 158] width 136 height 6
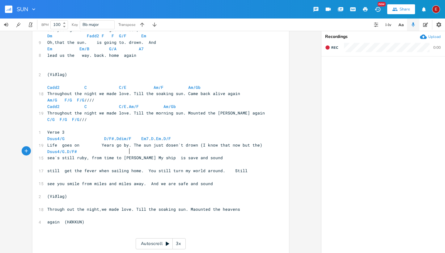
scroll to position [0, 12]
type textarea "to time."
click at [143, 149] on pre "Dsus4/G . D/F#" at bounding box center [157, 152] width 223 height 6
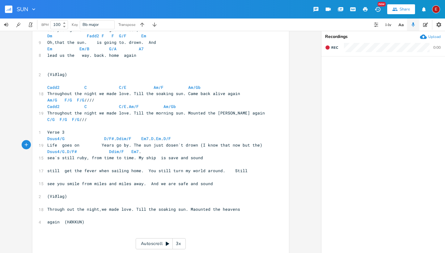
type textarea "Ddim/F Em7."
type textarea "D."
type textarea "Em. D/F"
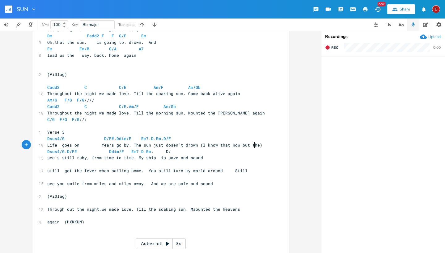
scroll to position [0, 15]
click at [46, 161] on pre "​" at bounding box center [157, 164] width 223 height 6
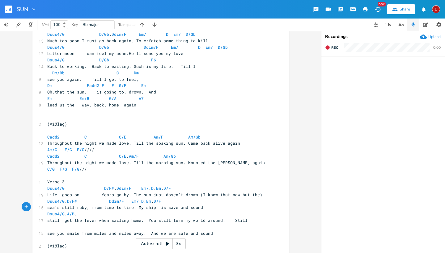
scroll to position [0, 40]
type textarea "Dsus4/G. A/B."
type textarea "G/A. D Em D/F"
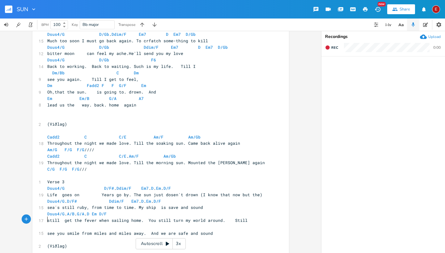
click at [47, 224] on pre "​" at bounding box center [157, 227] width 223 height 6
type textarea "Em/G."
type textarea "Dsus4/G. D/F#. E7. E7/B. G/A /// ////"
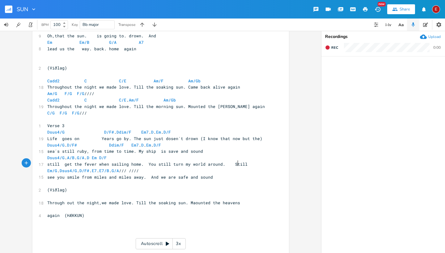
scroll to position [535, 0]
click at [46, 194] on pre "​" at bounding box center [157, 197] width 223 height 6
type textarea "Dadd2 D."
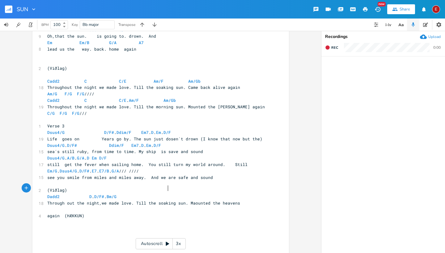
type textarea "D/F#. Bm/G."
click at [234, 200] on span "Through out the night,we made love. Till the soaking sun. Maounted the heavens" at bounding box center [143, 203] width 193 height 6
type textarea "Came back alive again"
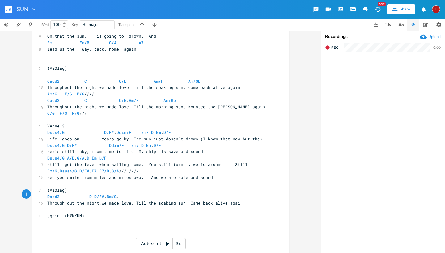
scroll to position [0, 34]
click at [183, 194] on pre "Dadd2 D . D/F# . Bm/G ." at bounding box center [157, 197] width 223 height 6
click at [184, 194] on pre "Dadd2 D . D/F# . Bm/G ." at bounding box center [157, 197] width 223 height 6
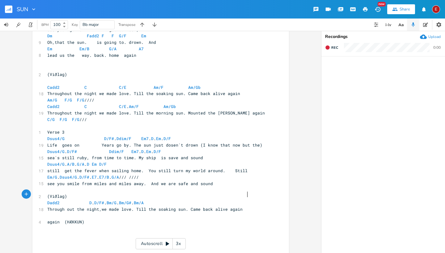
scroll to position [0, 34]
type textarea "Bm/G#. Bm/A"
type textarea "G/A /// ////"
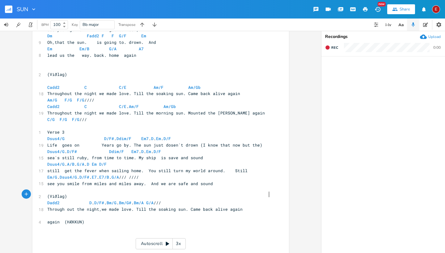
click at [46, 213] on pre "​" at bounding box center [157, 216] width 223 height 6
click at [161, 200] on span "Dadd2 D . D/F# . Bm/G . Bm/G# . Bm/A G/A ///" at bounding box center [104, 203] width 114 height 6
click at [47, 219] on span "again (HÆKKUN)" at bounding box center [65, 222] width 37 height 6
click at [248, 200] on pre "Dadd2 D . D/F# . Bm/G . Bm/G# . Bm/A" at bounding box center [157, 203] width 223 height 6
click at [255, 207] on span "Through out the night,we made love. Till the soaking sun. Came back alive again…" at bounding box center [154, 213] width 215 height 12
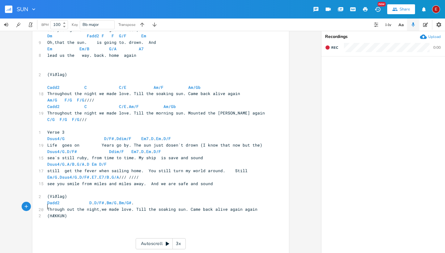
click at [255, 206] on pre "Through out the night,we made love. Till the soaking sun. Came back alive again…" at bounding box center [157, 209] width 223 height 6
type textarea "Bm/A G/A"
click at [57, 213] on span "Bm/A G/A" at bounding box center [57, 216] width 20 height 6
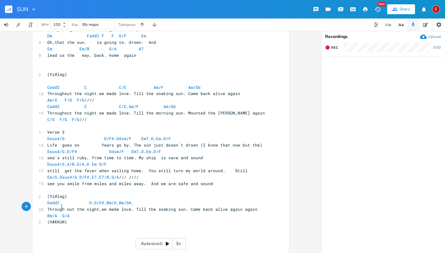
scroll to position [0, 1]
click at [70, 213] on pre "Bm/A G/A" at bounding box center [157, 216] width 223 height 6
type textarea "/// ////"
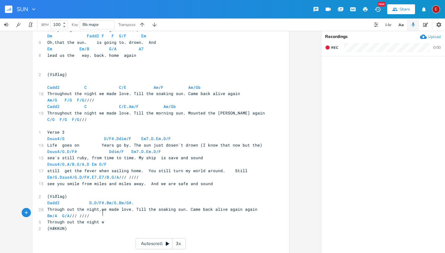
type textarea "Through out the night we"
type textarea "t, we made love. Till the morning sun. Mounted the [PERSON_NAME] again."
click at [99, 213] on pre "Bm/A G/A /// ////" at bounding box center [157, 216] width 223 height 6
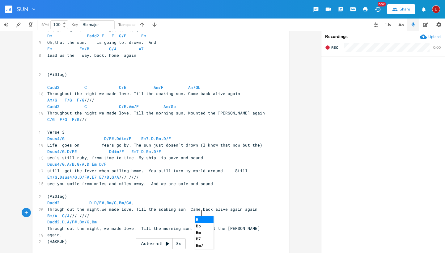
scroll to position [0, 75]
type textarea "Dadd2. D. A/F#. Bm/G. Bm/G#"
click at [238, 219] on pre "Dadd2 . D . A/F# . Bm/G . Bm/G#" at bounding box center [157, 222] width 223 height 6
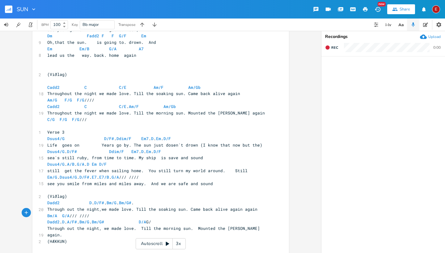
type textarea "D/A G/A"
click at [67, 238] on pre "(HÆKKUN)" at bounding box center [157, 241] width 223 height 6
type textarea "Eb/Bb. Ebsus4/Bb"
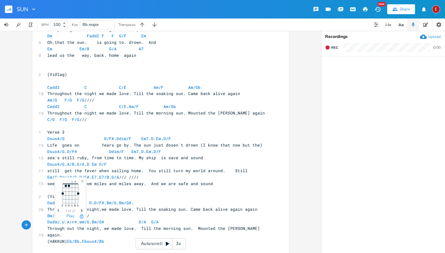
click at [83, 210] on icon "Next" at bounding box center [81, 210] width 3 height 3
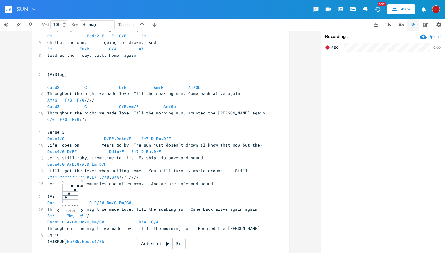
click at [83, 210] on icon "Next" at bounding box center [81, 210] width 3 height 3
click at [59, 209] on icon "Previous" at bounding box center [58, 210] width 3 height 3
click at [83, 217] on icon "button" at bounding box center [81, 216] width 5 height 5
click at [81, 214] on icon "button" at bounding box center [81, 216] width 3 height 4
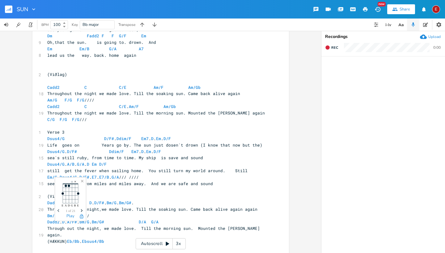
click at [82, 211] on icon "Next" at bounding box center [81, 210] width 3 height 3
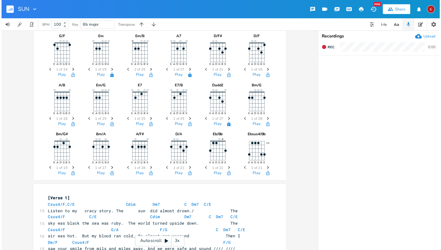
scroll to position [203, 0]
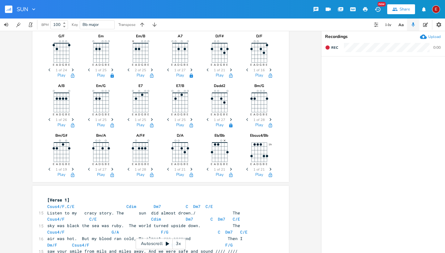
click at [111, 168] on icon "Next" at bounding box center [112, 169] width 3 height 3
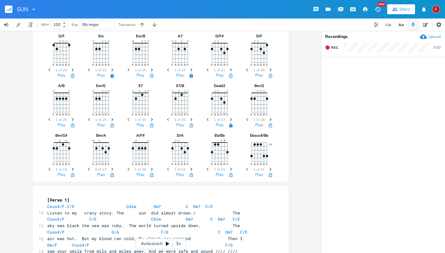
click at [111, 168] on icon "Next" at bounding box center [112, 169] width 3 height 3
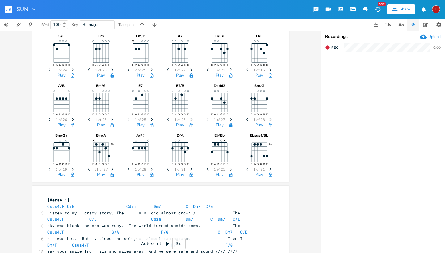
click at [86, 168] on span "Previous" at bounding box center [90, 169] width 8 height 11
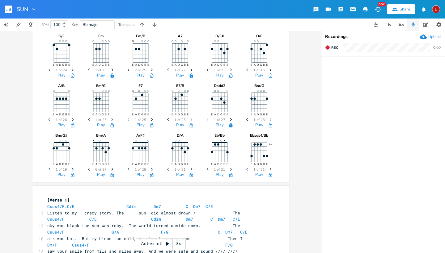
click at [86, 168] on span "Previous" at bounding box center [90, 169] width 8 height 11
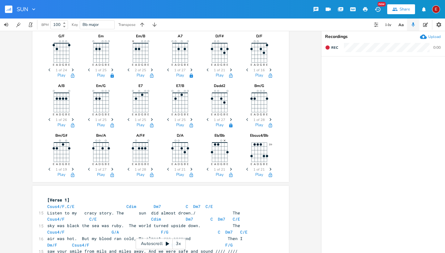
click at [111, 169] on icon "Next" at bounding box center [112, 169] width 3 height 3
click at [99, 174] on button "Play" at bounding box center [101, 175] width 8 height 5
click at [139, 174] on button "Play" at bounding box center [140, 175] width 8 height 5
click at [60, 171] on span "1 of 19" at bounding box center [61, 169] width 11 height 3
click at [57, 177] on button "Play" at bounding box center [61, 175] width 8 height 5
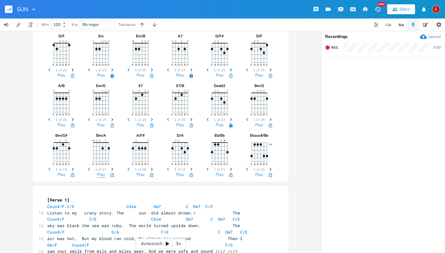
click at [98, 173] on button "Play" at bounding box center [101, 175] width 8 height 5
click at [140, 173] on button "Play" at bounding box center [140, 175] width 8 height 5
click at [177, 174] on button "Play" at bounding box center [180, 175] width 8 height 5
click at [110, 174] on icon "button" at bounding box center [111, 175] width 3 height 4
click at [138, 173] on button "Play" at bounding box center [140, 175] width 8 height 5
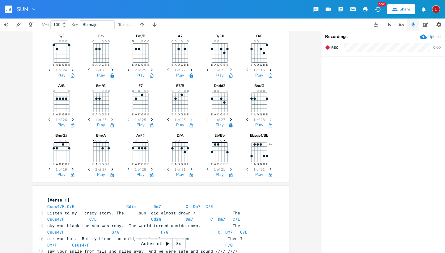
click at [150, 168] on icon "Next" at bounding box center [151, 169] width 3 height 3
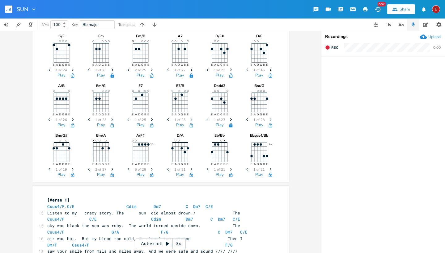
click at [129, 169] on icon "Previous" at bounding box center [129, 169] width 3 height 3
click at [150, 169] on icon "Next" at bounding box center [151, 169] width 3 height 3
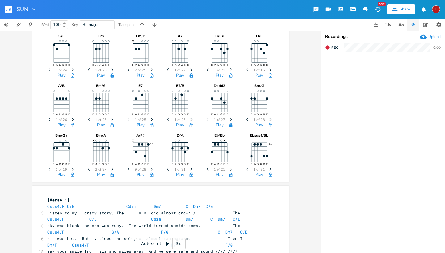
click at [150, 169] on icon "Next" at bounding box center [151, 169] width 3 height 3
click at [128, 169] on icon "Previous" at bounding box center [129, 169] width 3 height 3
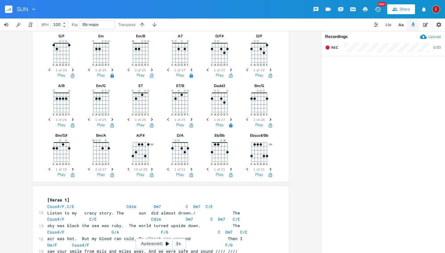
click at [128, 169] on icon "Previous" at bounding box center [129, 169] width 3 height 3
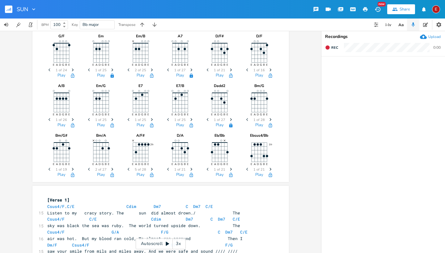
click at [128, 169] on icon "Previous" at bounding box center [129, 169] width 3 height 3
click at [150, 174] on icon "button" at bounding box center [151, 175] width 3 height 4
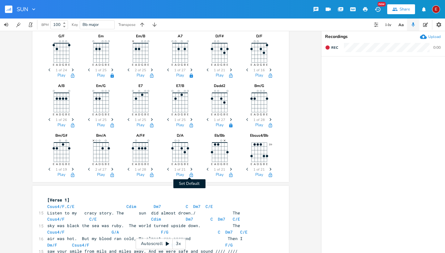
click at [189, 174] on icon "button" at bounding box center [190, 175] width 3 height 4
click at [190, 168] on icon "Next" at bounding box center [191, 169] width 3 height 3
click at [190, 175] on icon "button" at bounding box center [191, 175] width 5 height 5
click at [180, 175] on button "Play" at bounding box center [180, 175] width 8 height 5
click at [231, 168] on span "Next" at bounding box center [231, 169] width 8 height 11
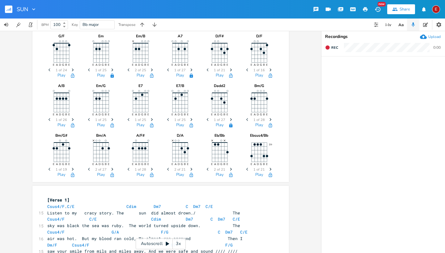
click at [231, 168] on span "Next" at bounding box center [231, 169] width 8 height 11
click at [221, 173] on button "Play" at bounding box center [220, 175] width 8 height 5
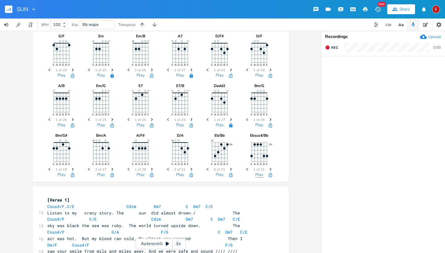
click at [257, 174] on button "Play" at bounding box center [259, 175] width 8 height 5
click at [219, 176] on button "Play" at bounding box center [220, 175] width 8 height 5
click at [207, 169] on icon "Previous" at bounding box center [208, 169] width 3 height 3
click at [219, 173] on button "Play" at bounding box center [220, 175] width 8 height 5
click at [204, 165] on span "Previous" at bounding box center [208, 169] width 8 height 11
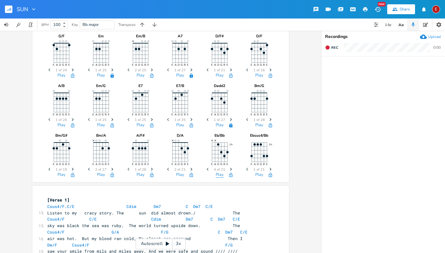
click at [219, 174] on button "Play" at bounding box center [220, 175] width 8 height 5
click at [229, 169] on icon "Next" at bounding box center [230, 169] width 3 height 3
click at [219, 174] on button "Play" at bounding box center [220, 175] width 8 height 5
click at [230, 168] on icon "button" at bounding box center [231, 169] width 2 height 3
click at [217, 176] on button "Play" at bounding box center [220, 175] width 8 height 5
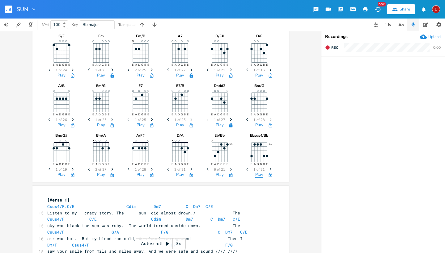
click at [259, 175] on button "Play" at bounding box center [259, 175] width 8 height 5
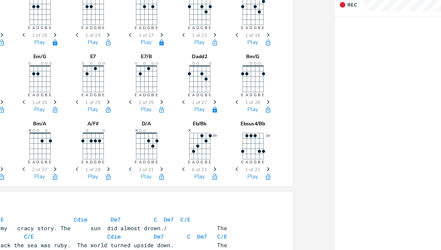
click at [202, 164] on span "Previous" at bounding box center [206, 169] width 8 height 11
click at [194, 130] on div at bounding box center [198, 155] width 9 height 50
click at [202, 164] on span "Previous" at bounding box center [206, 169] width 8 height 11
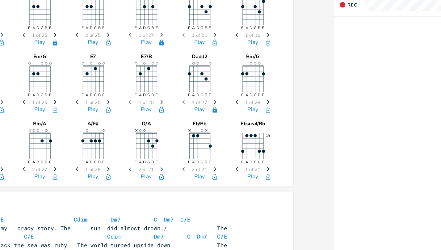
click at [202, 164] on span "Previous" at bounding box center [206, 169] width 8 height 11
click at [214, 173] on button "Play" at bounding box center [218, 175] width 8 height 5
click at [253, 173] on button "Play" at bounding box center [257, 175] width 8 height 5
click at [205, 168] on icon "Previous" at bounding box center [206, 169] width 3 height 3
click at [227, 168] on icon "Next" at bounding box center [228, 169] width 3 height 3
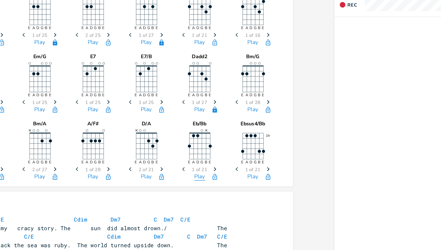
click at [214, 173] on button "Play" at bounding box center [218, 175] width 8 height 5
click at [174, 173] on button "Play" at bounding box center [178, 175] width 8 height 5
click at [214, 173] on button "Play" at bounding box center [218, 175] width 8 height 5
click at [253, 173] on button "Play" at bounding box center [257, 175] width 8 height 5
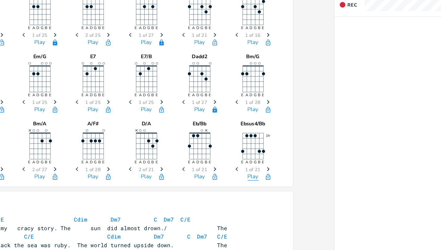
click at [253, 173] on button "Play" at bounding box center [257, 175] width 8 height 5
click at [226, 173] on icon "button" at bounding box center [228, 175] width 5 height 5
click at [266, 173] on icon "button" at bounding box center [268, 175] width 5 height 5
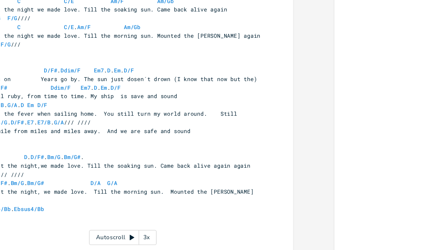
scroll to position [4, 0]
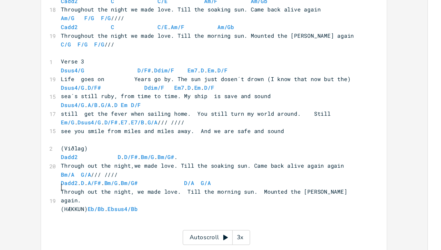
click at [44, 216] on pre "(HÆKKUN) Eb/Bb . Ebsus4/Bb" at bounding box center [155, 219] width 223 height 6
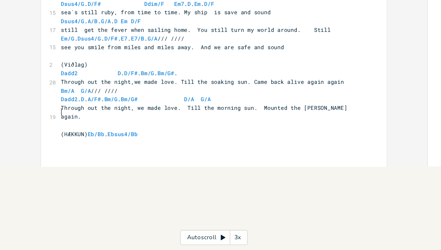
scroll to position [675, 0]
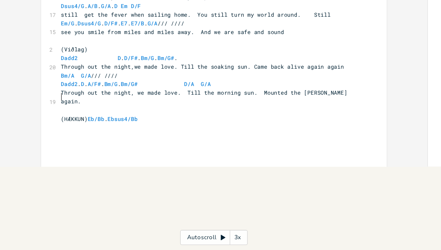
click at [106, 149] on pre "(HÆKKUN) Eb/Bb . Ebsus4/Bb" at bounding box center [155, 152] width 223 height 6
type textarea "Sóló-kafli"
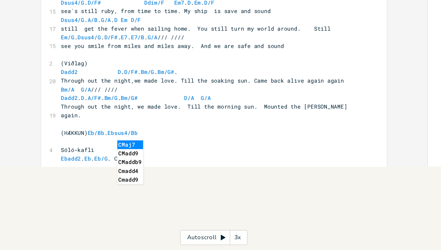
scroll to position [0, 38]
type textarea "Ebadd2. Eb. Eb/G. CmAb."
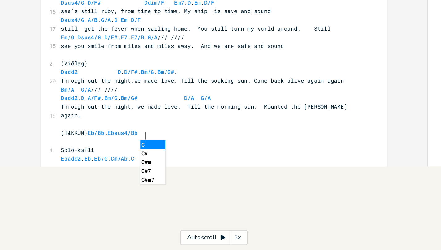
scroll to position [0, 15]
type textarea "m/Ab. Cm/S"
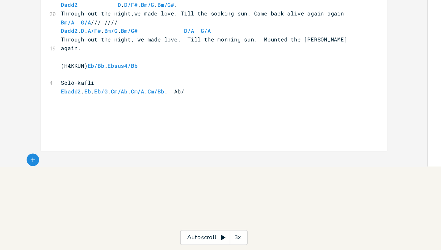
scroll to position [0, 25]
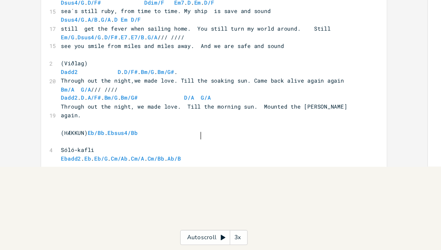
type textarea "A. Cm/Bb. Ab/Bb"
click at [161, 179] on pre "Ebadd2 . Eb . Eb/G . Cm/Ab . Cm/A . Cm/Bb . Ab/Bb" at bounding box center [155, 182] width 223 height 6
type textarea "X 2"
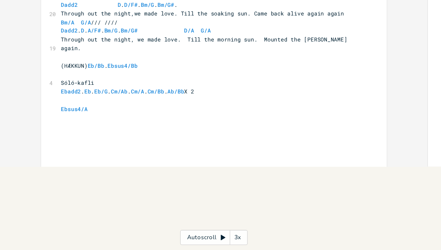
scroll to position [0, 16]
type textarea "Ebsus4/Ab"
click at [149, 136] on pre "​" at bounding box center [155, 139] width 223 height 6
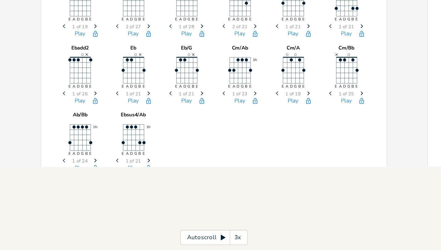
scroll to position [289, 0]
click at [228, 132] on icon "Next" at bounding box center [228, 133] width 3 height 3
click at [217, 136] on button "Play" at bounding box center [218, 138] width 8 height 5
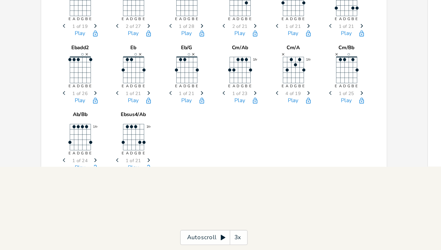
click at [227, 132] on icon "Next" at bounding box center [228, 133] width 3 height 3
click at [216, 136] on button "Play" at bounding box center [218, 138] width 8 height 5
click at [225, 128] on span "Next" at bounding box center [229, 133] width 8 height 11
click at [217, 136] on button "Play" at bounding box center [218, 138] width 8 height 5
click at [228, 132] on icon "button" at bounding box center [229, 133] width 2 height 3
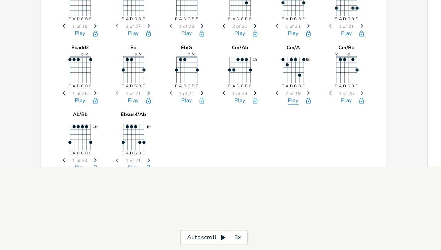
click at [218, 136] on button "Play" at bounding box center [218, 138] width 8 height 5
click at [228, 132] on icon "button" at bounding box center [229, 133] width 2 height 3
click at [219, 136] on button "Play" at bounding box center [218, 138] width 8 height 5
click at [205, 132] on icon "Previous" at bounding box center [206, 133] width 3 height 3
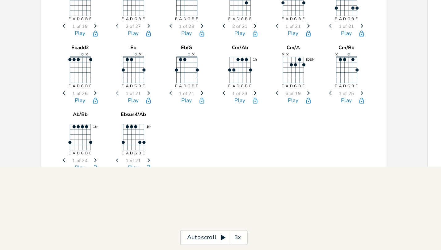
click at [205, 132] on icon "Previous" at bounding box center [206, 133] width 3 height 3
click at [218, 136] on button "Play" at bounding box center [218, 138] width 8 height 5
click at [205, 132] on icon "button" at bounding box center [206, 133] width 2 height 3
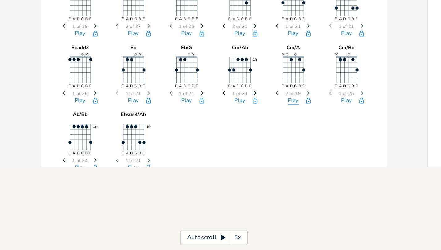
click at [214, 136] on button "Play" at bounding box center [218, 138] width 8 height 5
click at [205, 132] on icon "Previous" at bounding box center [206, 133] width 3 height 3
click at [214, 136] on button "Play" at bounding box center [218, 138] width 8 height 5
click at [254, 136] on button "Play" at bounding box center [257, 138] width 8 height 5
click at [217, 136] on button "Play" at bounding box center [218, 138] width 8 height 5
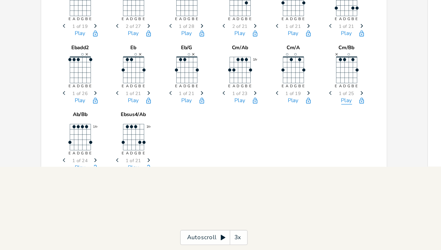
click at [258, 136] on button "Play" at bounding box center [257, 138] width 8 height 5
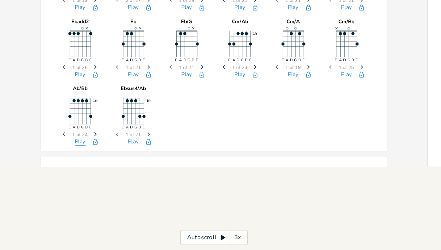
scroll to position [314, 0]
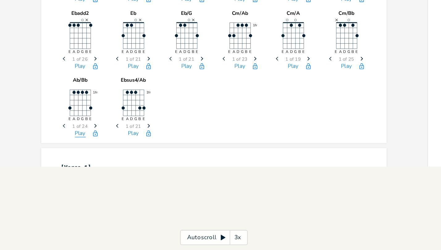
click at [58, 161] on button "Play" at bounding box center [60, 163] width 8 height 5
click at [98, 161] on button "Play" at bounding box center [99, 163] width 8 height 5
click at [58, 161] on button "Play" at bounding box center [60, 163] width 8 height 5
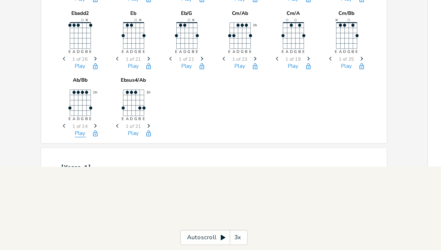
click at [58, 161] on button "Play" at bounding box center [60, 163] width 8 height 5
click at [96, 161] on button "Play" at bounding box center [99, 163] width 8 height 5
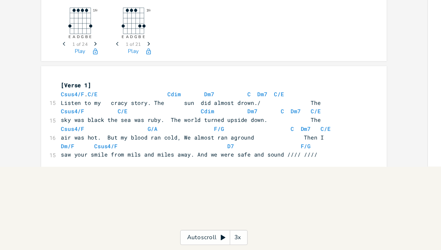
scroll to position [379, 0]
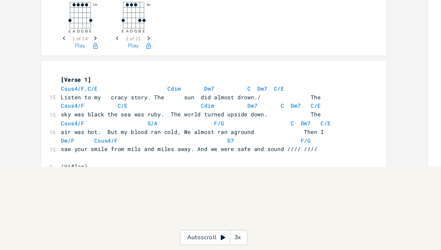
click at [62, 127] on span "Csus4/F . C/E Cdim Dm7 C Dm7 C/E" at bounding box center [128, 130] width 166 height 6
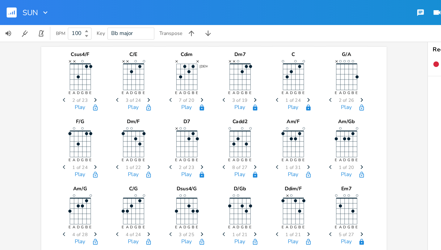
scroll to position [0, 0]
click at [60, 78] on button "Play" at bounding box center [60, 79] width 8 height 5
click at [69, 80] on icon "button" at bounding box center [70, 79] width 5 height 5
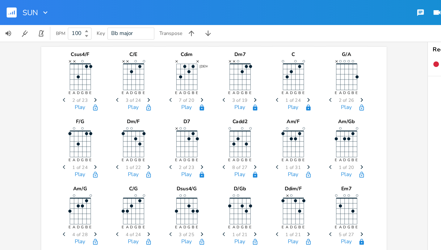
click at [69, 80] on icon "button" at bounding box center [70, 79] width 5 height 5
click at [58, 79] on button "Play" at bounding box center [60, 79] width 8 height 5
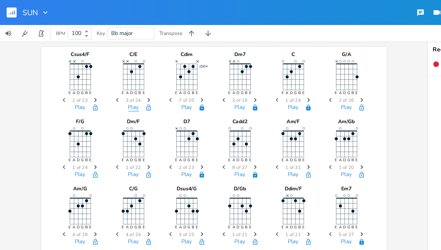
click at [99, 80] on button "Play" at bounding box center [99, 79] width 8 height 5
click at [137, 82] on button "Play" at bounding box center [139, 79] width 8 height 5
click at [176, 80] on button "Play" at bounding box center [178, 79] width 8 height 5
click at [215, 79] on button "Play" at bounding box center [218, 79] width 8 height 5
click at [255, 76] on span "2 of 26" at bounding box center [256, 74] width 11 height 3
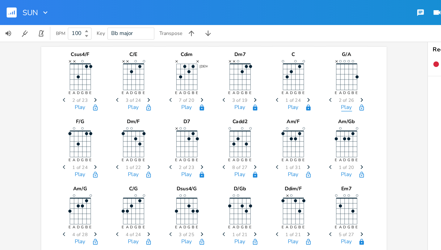
click at [255, 77] on button "Play" at bounding box center [257, 79] width 8 height 5
click at [179, 78] on button "Play" at bounding box center [178, 79] width 8 height 5
click at [216, 79] on button "Play" at bounding box center [218, 79] width 8 height 5
click at [59, 79] on button "Play" at bounding box center [60, 79] width 8 height 5
click at [99, 80] on button "Play" at bounding box center [99, 79] width 8 height 5
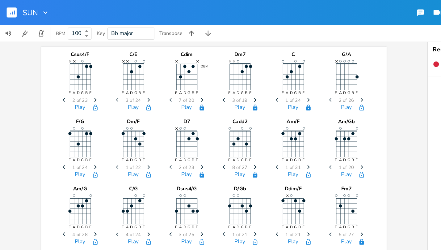
click at [132, 80] on div "Play" at bounding box center [138, 80] width 31 height 7
click at [138, 79] on button "Play" at bounding box center [139, 79] width 8 height 5
click at [175, 80] on button "Play" at bounding box center [178, 79] width 8 height 5
click at [216, 80] on button "Play" at bounding box center [218, 79] width 8 height 5
click at [176, 79] on button "Play" at bounding box center [178, 79] width 8 height 5
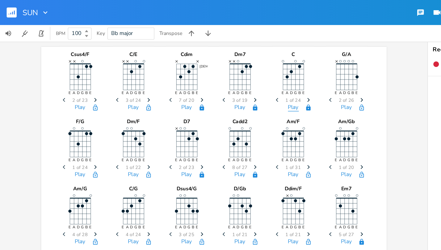
click at [216, 81] on button "Play" at bounding box center [218, 79] width 8 height 5
click at [176, 78] on button "Play" at bounding box center [178, 79] width 8 height 5
click at [136, 81] on button "Play" at bounding box center [139, 79] width 8 height 5
click at [178, 80] on button "Play" at bounding box center [178, 79] width 8 height 5
click at [137, 130] on button "Play" at bounding box center [139, 129] width 8 height 5
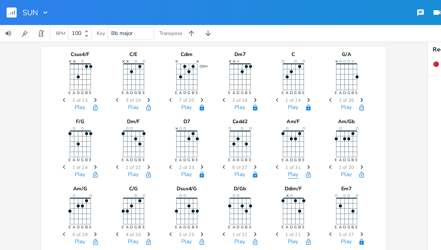
click at [214, 128] on button "Play" at bounding box center [218, 129] width 8 height 5
click at [59, 177] on button "Play" at bounding box center [60, 179] width 8 height 5
click at [60, 180] on button "Play" at bounding box center [60, 179] width 8 height 5
click at [216, 128] on button "Play" at bounding box center [218, 129] width 8 height 5
click at [214, 128] on button "Play" at bounding box center [218, 129] width 8 height 5
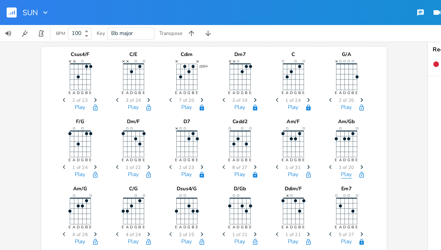
click at [254, 128] on button "Play" at bounding box center [257, 129] width 8 height 5
click at [61, 177] on button "Play" at bounding box center [60, 179] width 8 height 5
click at [98, 180] on button "Play" at bounding box center [99, 179] width 8 height 5
click at [139, 178] on button "Play" at bounding box center [139, 179] width 8 height 5
click at [174, 175] on span "1 of 21" at bounding box center [177, 173] width 11 height 3
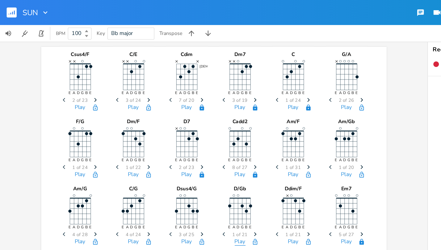
click at [176, 177] on button "Play" at bounding box center [178, 179] width 8 height 5
click at [216, 178] on button "Play" at bounding box center [218, 179] width 8 height 5
click at [257, 178] on button "Play" at bounding box center [257, 179] width 8 height 5
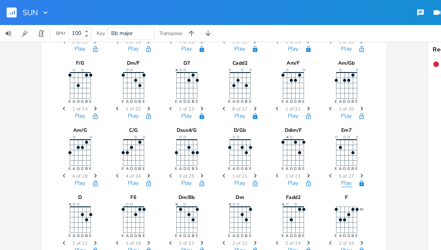
scroll to position [46, 0]
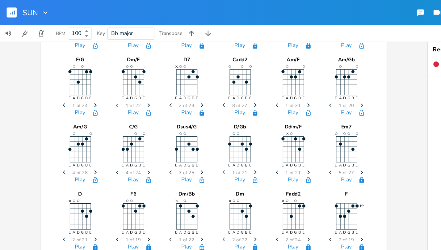
click at [59, 182] on button "Play" at bounding box center [60, 183] width 8 height 5
click at [176, 132] on button "Play" at bounding box center [178, 133] width 8 height 5
click at [135, 133] on button "Play" at bounding box center [139, 133] width 8 height 5
click at [179, 131] on button "Play" at bounding box center [178, 133] width 8 height 5
click at [216, 131] on button "Play" at bounding box center [218, 133] width 8 height 5
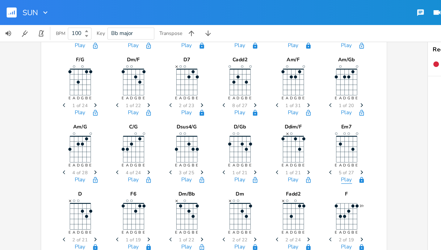
click at [255, 132] on button "Play" at bounding box center [257, 133] width 8 height 5
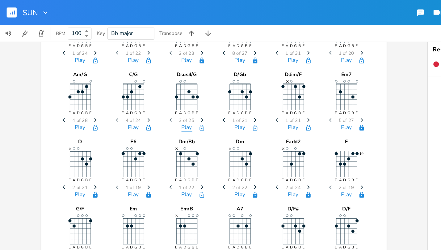
scroll to position [90, 0]
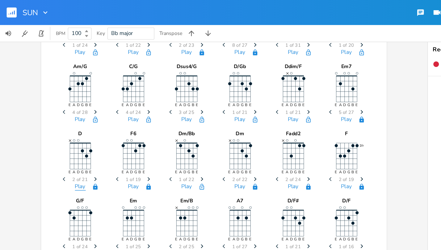
click at [58, 137] on button "Play" at bounding box center [60, 138] width 8 height 5
click at [99, 136] on button "Play" at bounding box center [99, 138] width 8 height 5
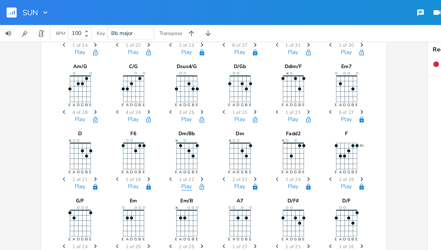
click at [136, 139] on button "Play" at bounding box center [139, 138] width 8 height 5
click at [176, 137] on button "Play" at bounding box center [178, 138] width 8 height 5
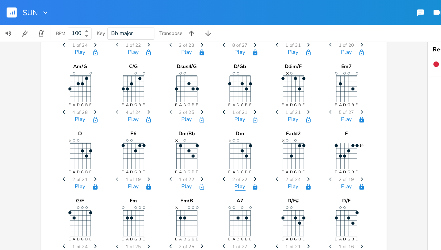
click at [176, 137] on button "Play" at bounding box center [178, 138] width 8 height 5
click at [216, 138] on button "Play" at bounding box center [218, 138] width 8 height 5
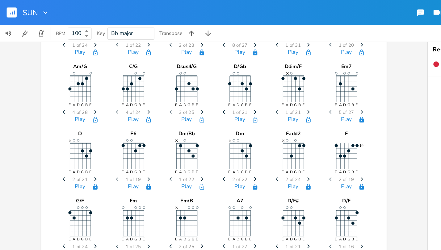
click at [250, 138] on div "Play" at bounding box center [257, 139] width 31 height 7
click at [258, 137] on button "Play" at bounding box center [257, 138] width 8 height 5
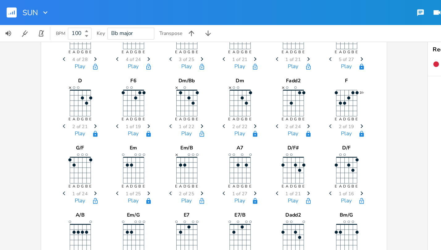
scroll to position [145, 0]
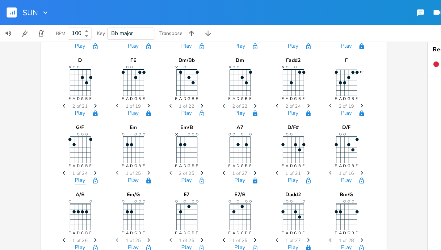
click at [57, 135] on button "Play" at bounding box center [60, 133] width 8 height 5
click at [97, 133] on button "Play" at bounding box center [99, 133] width 8 height 5
click at [138, 132] on button "Play" at bounding box center [139, 133] width 8 height 5
click at [175, 132] on button "Play" at bounding box center [178, 133] width 8 height 5
click at [214, 134] on button "Play" at bounding box center [218, 133] width 8 height 5
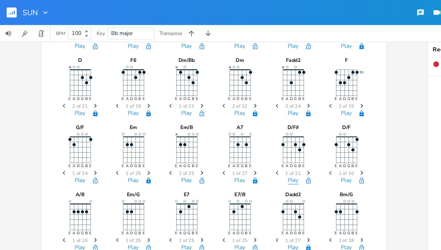
click at [219, 133] on button "Play" at bounding box center [218, 133] width 8 height 5
click at [259, 133] on button "Play" at bounding box center [257, 133] width 8 height 5
click at [267, 127] on icon "Next" at bounding box center [268, 127] width 3 height 3
click at [253, 132] on button "Play" at bounding box center [257, 133] width 8 height 5
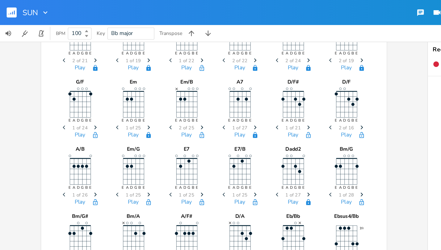
scroll to position [178, 0]
click at [266, 101] on icon "button" at bounding box center [268, 100] width 5 height 5
click at [227, 99] on icon "button" at bounding box center [228, 100] width 5 height 5
click at [144, 100] on button "Set Default" at bounding box center [150, 100] width 12 height 5
click at [70, 100] on icon "button" at bounding box center [70, 100] width 3 height 4
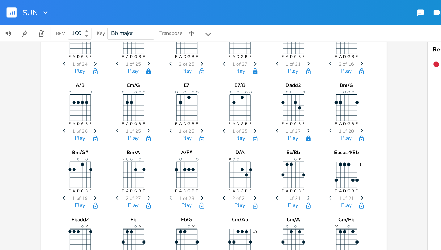
scroll to position [225, 0]
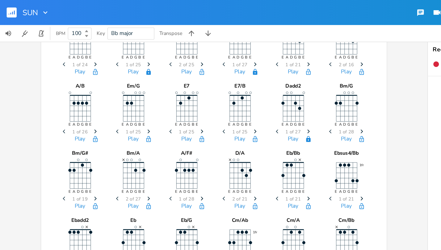
click at [69, 105] on icon "button" at bounding box center [70, 103] width 3 height 4
click at [108, 102] on icon "button" at bounding box center [110, 103] width 5 height 5
click at [109, 98] on icon "Next" at bounding box center [110, 97] width 3 height 3
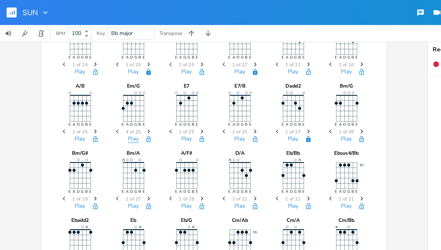
click at [98, 102] on button "Play" at bounding box center [99, 103] width 8 height 5
click at [136, 103] on button "Play" at bounding box center [139, 103] width 8 height 5
click at [179, 101] on button "Play" at bounding box center [178, 103] width 8 height 5
click at [136, 103] on button "Play" at bounding box center [139, 103] width 8 height 5
click at [188, 96] on icon "Next" at bounding box center [189, 97] width 3 height 3
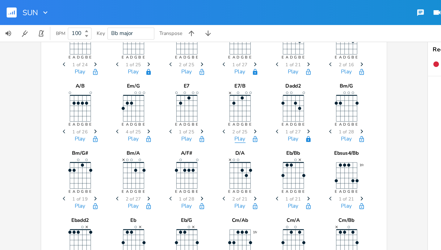
click at [176, 102] on button "Play" at bounding box center [178, 103] width 8 height 5
click at [188, 98] on icon "Next" at bounding box center [189, 97] width 3 height 3
click at [178, 104] on button "Play" at bounding box center [178, 103] width 8 height 5
click at [163, 96] on span "Previous" at bounding box center [167, 97] width 8 height 11
click at [178, 102] on button "Play" at bounding box center [178, 103] width 8 height 5
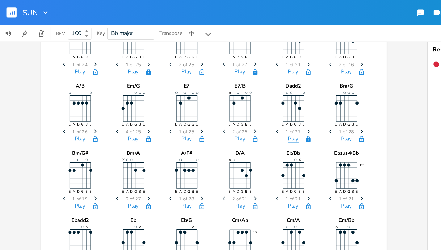
click at [218, 104] on button "Play" at bounding box center [218, 103] width 8 height 5
click at [256, 101] on button "Play" at bounding box center [257, 103] width 8 height 5
click at [267, 96] on icon "Next" at bounding box center [268, 97] width 3 height 3
click at [257, 101] on button "Play" at bounding box center [257, 103] width 8 height 5
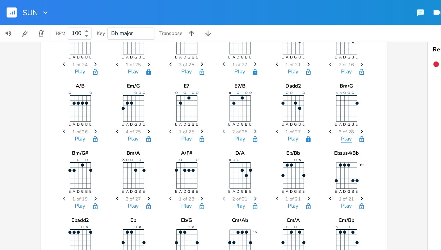
click at [257, 101] on button "Play" at bounding box center [257, 103] width 8 height 5
click at [267, 97] on icon "button" at bounding box center [268, 97] width 2 height 3
click at [256, 103] on button "Play" at bounding box center [257, 103] width 8 height 5
click at [267, 97] on icon "button" at bounding box center [268, 97] width 2 height 3
click at [255, 104] on button "Play" at bounding box center [257, 103] width 8 height 5
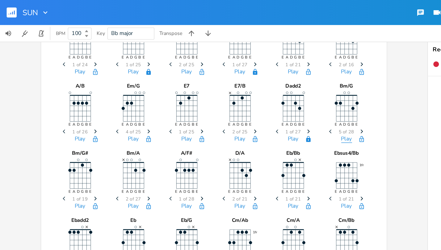
click at [255, 104] on button "Play" at bounding box center [257, 103] width 8 height 5
click at [267, 98] on icon "button" at bounding box center [268, 97] width 2 height 3
click at [256, 102] on button "Play" at bounding box center [257, 103] width 8 height 5
click at [268, 96] on icon "Next" at bounding box center [268, 97] width 3 height 3
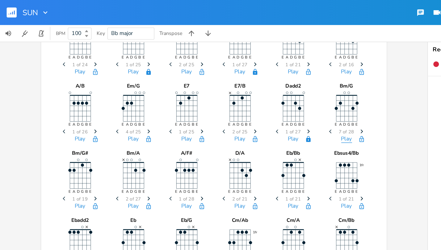
click at [256, 103] on button "Play" at bounding box center [257, 103] width 8 height 5
click at [268, 95] on span "Next" at bounding box center [268, 97] width 8 height 11
click at [254, 104] on button "Play" at bounding box center [257, 103] width 8 height 5
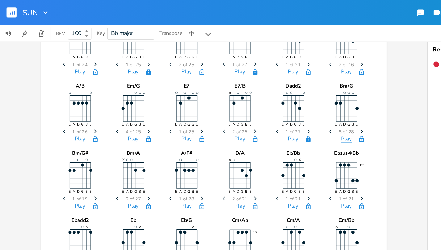
click at [254, 104] on button "Play" at bounding box center [257, 103] width 8 height 5
click at [56, 155] on button "Play" at bounding box center [60, 152] width 8 height 5
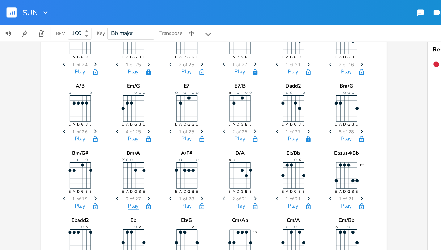
click at [97, 151] on button "Play" at bounding box center [99, 152] width 8 height 5
click at [137, 152] on button "Play" at bounding box center [139, 152] width 8 height 5
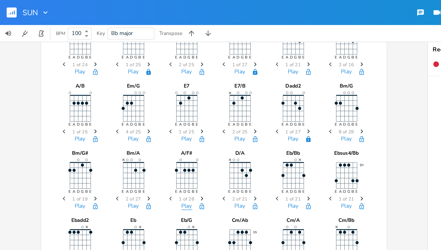
click at [137, 152] on button "Play" at bounding box center [139, 152] width 8 height 5
click at [176, 151] on button "Play" at bounding box center [178, 152] width 8 height 5
click at [216, 152] on button "Play" at bounding box center [218, 152] width 8 height 5
click at [255, 152] on button "Play" at bounding box center [257, 152] width 8 height 5
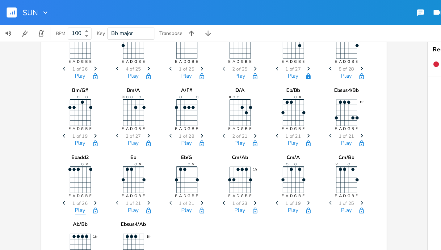
click at [58, 154] on button "Play" at bounding box center [60, 155] width 8 height 5
click at [267, 99] on icon "Next" at bounding box center [268, 100] width 3 height 3
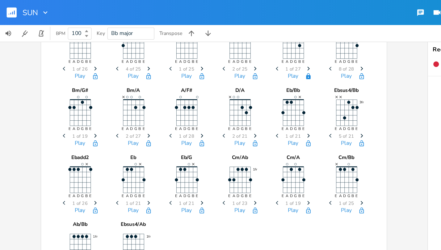
click at [267, 99] on icon "Next" at bounding box center [268, 100] width 3 height 3
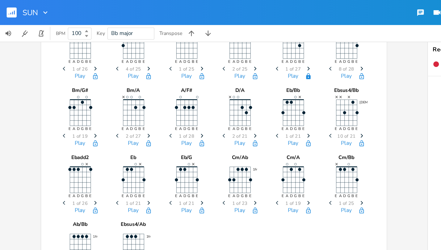
click at [267, 99] on icon "Next" at bounding box center [268, 100] width 3 height 3
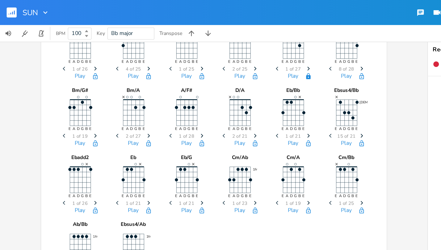
click at [267, 99] on icon "Next" at bounding box center [268, 100] width 3 height 3
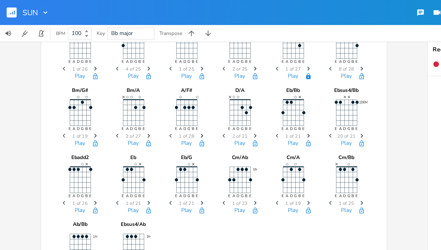
click at [267, 99] on icon "Next" at bounding box center [268, 100] width 3 height 3
click at [244, 100] on icon "Previous" at bounding box center [245, 100] width 3 height 3
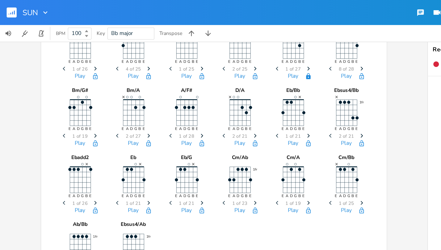
click at [244, 100] on icon "Previous" at bounding box center [245, 100] width 3 height 3
click at [257, 106] on button "Play" at bounding box center [257, 106] width 8 height 5
click at [60, 153] on button "Play" at bounding box center [60, 155] width 8 height 5
click at [70, 155] on icon "button" at bounding box center [70, 155] width 3 height 4
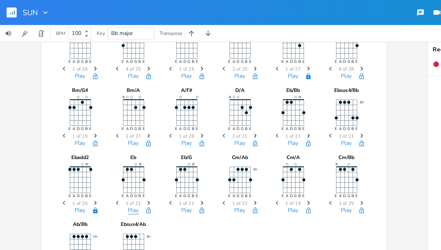
click at [98, 155] on button "Play" at bounding box center [99, 155] width 8 height 5
click at [109, 157] on icon "button" at bounding box center [110, 155] width 5 height 5
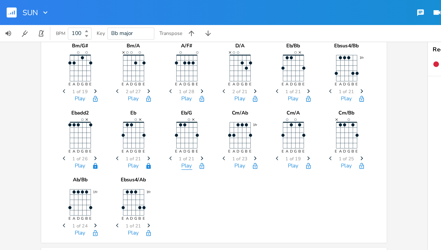
scroll to position [313, 0]
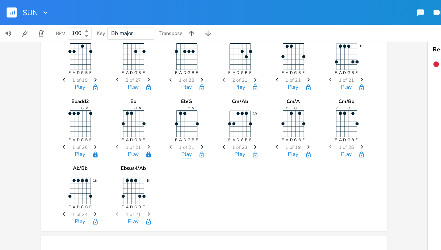
click at [138, 112] on button "Play" at bounding box center [139, 114] width 8 height 5
click at [150, 116] on icon "button" at bounding box center [149, 114] width 5 height 5
click at [148, 116] on icon "button" at bounding box center [149, 114] width 3 height 4
click at [176, 115] on button "Play" at bounding box center [178, 114] width 8 height 5
click at [188, 115] on icon "button" at bounding box center [189, 114] width 5 height 5
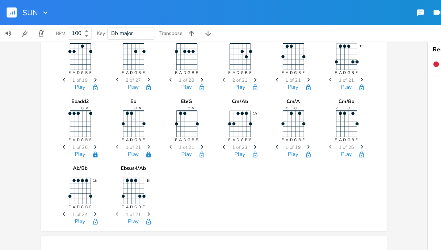
click at [172, 115] on div "Play" at bounding box center [178, 115] width 31 height 7
click at [177, 115] on button "Play" at bounding box center [178, 114] width 8 height 5
click at [215, 113] on button "Play" at bounding box center [218, 114] width 8 height 5
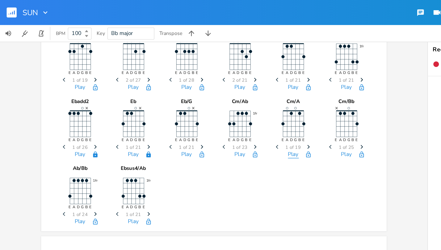
click at [215, 113] on button "Play" at bounding box center [218, 114] width 8 height 5
click at [227, 107] on icon "Next" at bounding box center [228, 108] width 3 height 3
click at [218, 112] on button "Play" at bounding box center [218, 114] width 8 height 5
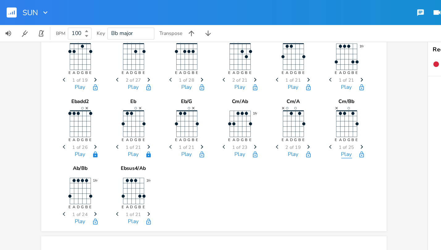
click at [255, 114] on button "Play" at bounding box center [257, 114] width 8 height 5
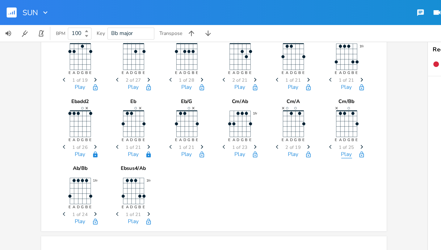
click at [255, 114] on button "Play" at bounding box center [257, 114] width 8 height 5
click at [57, 163] on button "Play" at bounding box center [60, 164] width 8 height 5
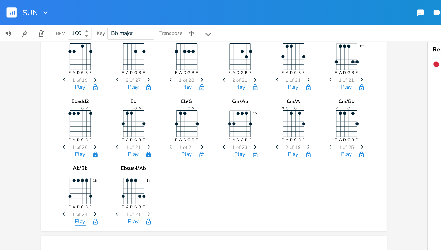
click at [57, 163] on button "Play" at bounding box center [60, 164] width 8 height 5
click at [96, 165] on button "Play" at bounding box center [99, 164] width 8 height 5
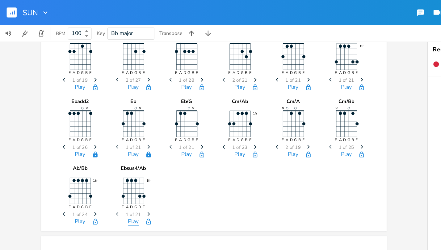
click at [96, 165] on button "Play" at bounding box center [99, 164] width 8 height 5
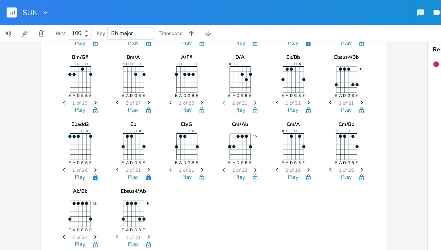
scroll to position [297, 0]
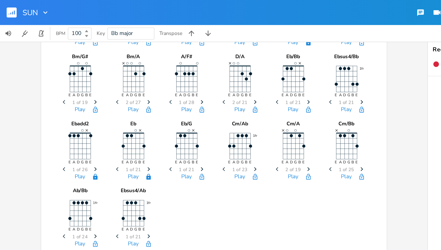
click at [267, 76] on icon "Next" at bounding box center [268, 75] width 3 height 3
click at [255, 80] on button "Play" at bounding box center [257, 81] width 8 height 5
click at [216, 80] on button "Play" at bounding box center [218, 81] width 8 height 5
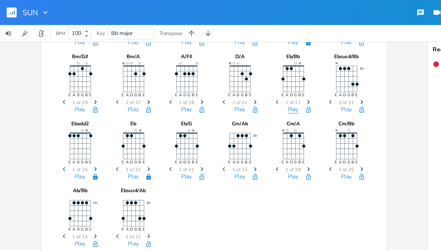
click at [216, 80] on button "Play" at bounding box center [218, 81] width 8 height 5
click at [228, 75] on icon "button" at bounding box center [229, 75] width 2 height 3
click at [217, 80] on button "Play" at bounding box center [218, 81] width 8 height 5
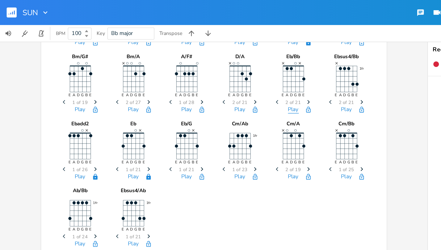
click at [217, 80] on button "Play" at bounding box center [218, 81] width 8 height 5
click at [228, 75] on icon "Next" at bounding box center [228, 75] width 3 height 3
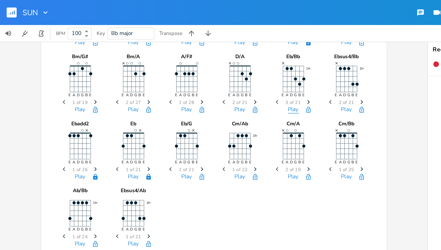
click at [217, 79] on button "Play" at bounding box center [218, 81] width 8 height 5
click at [205, 76] on icon "Previous" at bounding box center [206, 75] width 3 height 3
click at [217, 81] on button "Play" at bounding box center [218, 81] width 8 height 5
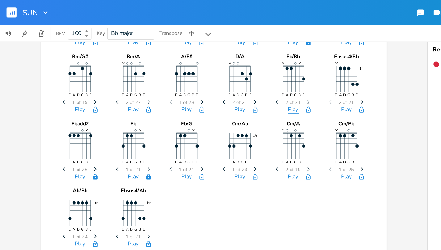
click at [217, 81] on button "Play" at bounding box center [218, 81] width 8 height 5
click at [255, 79] on button "Play" at bounding box center [257, 81] width 8 height 5
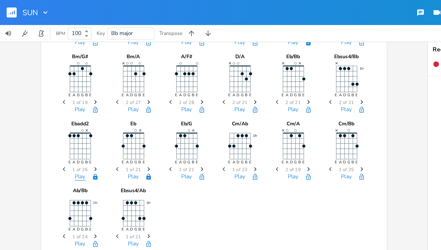
click at [56, 130] on button "Play" at bounding box center [60, 130] width 8 height 5
click at [101, 128] on button "Play" at bounding box center [99, 130] width 8 height 5
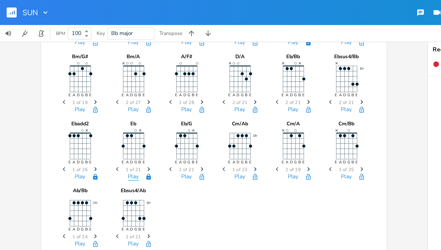
click at [101, 128] on button "Play" at bounding box center [99, 130] width 8 height 5
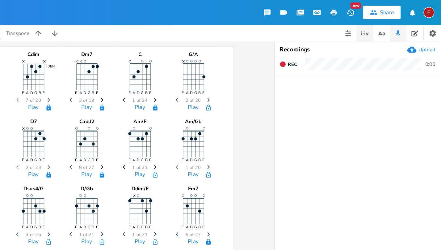
scroll to position [0, 0]
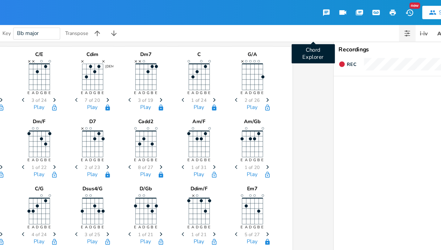
click at [366, 20] on button "Chord Explorer" at bounding box center [372, 25] width 12 height 12
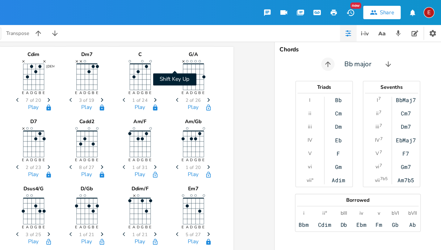
click at [355, 47] on icon "button" at bounding box center [357, 47] width 4 height 4
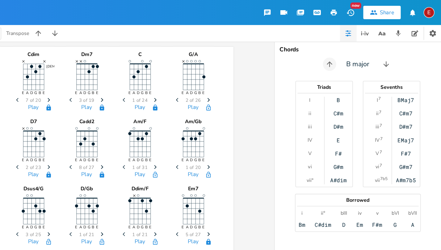
click at [356, 47] on icon "button" at bounding box center [358, 47] width 4 height 4
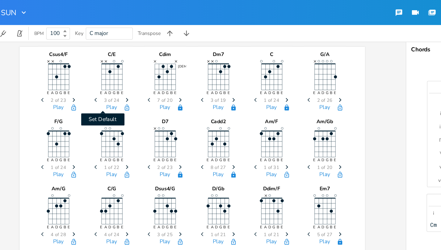
click at [108, 78] on icon "button" at bounding box center [110, 79] width 5 height 5
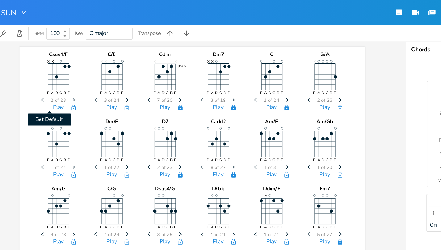
click at [68, 78] on icon "button" at bounding box center [70, 79] width 5 height 5
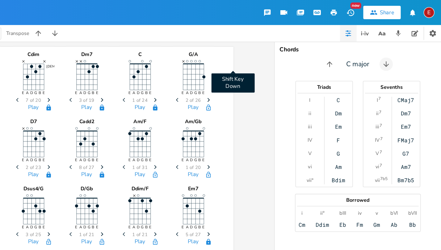
click at [397, 48] on icon "button" at bounding box center [400, 47] width 6 height 6
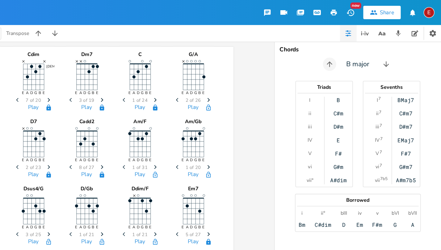
click at [355, 48] on icon "button" at bounding box center [358, 47] width 6 height 6
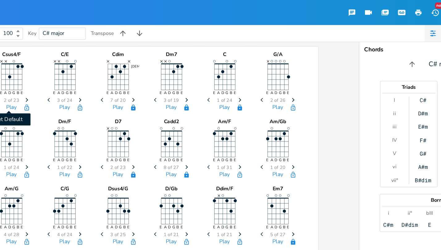
click at [104, 80] on button "Set Default" at bounding box center [110, 79] width 12 height 5
click at [95, 79] on button "Play" at bounding box center [99, 79] width 8 height 5
click at [108, 79] on icon "button" at bounding box center [110, 79] width 5 height 5
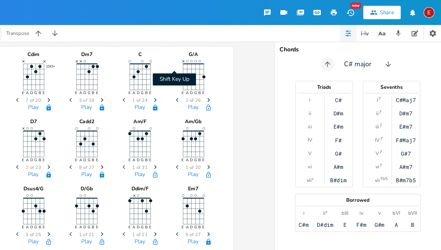
click at [354, 48] on icon "button" at bounding box center [357, 47] width 6 height 6
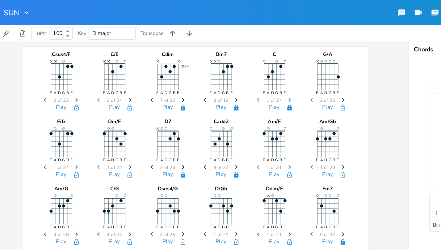
click at [108, 82] on icon "button" at bounding box center [110, 79] width 5 height 5
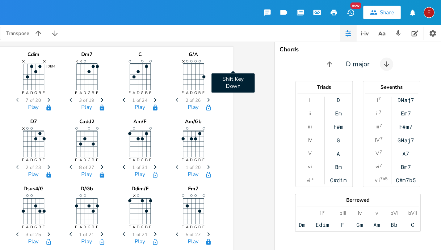
click at [397, 48] on icon "button" at bounding box center [400, 47] width 6 height 6
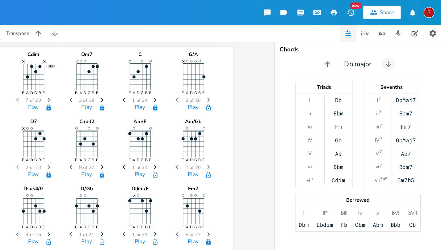
click at [399, 48] on icon "button" at bounding box center [402, 47] width 6 height 6
click at [398, 48] on icon "button" at bounding box center [400, 47] width 4 height 4
click at [354, 50] on icon "button" at bounding box center [357, 47] width 6 height 6
click at [355, 50] on icon "button" at bounding box center [358, 47] width 6 height 6
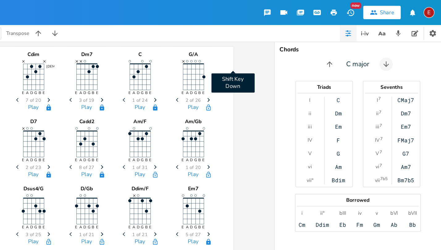
click at [398, 47] on icon "button" at bounding box center [400, 47] width 4 height 4
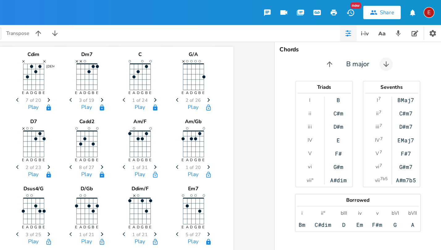
click at [398, 47] on icon "button" at bounding box center [400, 47] width 4 height 4
click at [399, 47] on icon "button" at bounding box center [402, 47] width 6 height 6
click at [400, 47] on icon "button" at bounding box center [402, 47] width 4 height 4
click at [399, 47] on icon "button" at bounding box center [402, 47] width 6 height 6
click at [398, 47] on icon "button" at bounding box center [400, 47] width 4 height 4
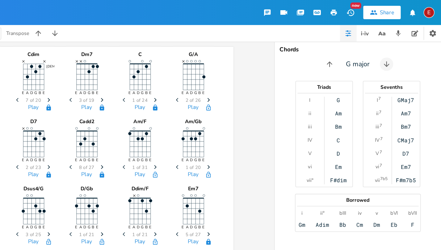
click at [397, 47] on icon "button" at bounding box center [400, 47] width 6 height 6
click at [398, 47] on icon "button" at bounding box center [400, 47] width 4 height 4
click at [398, 47] on icon "button" at bounding box center [401, 47] width 6 height 6
click at [397, 46] on icon "button" at bounding box center [400, 47] width 6 height 6
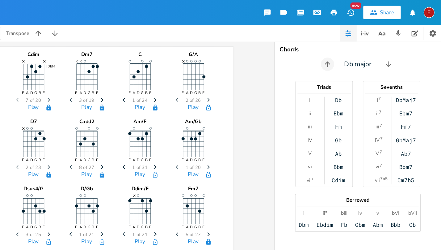
click at [354, 49] on icon "button" at bounding box center [357, 47] width 6 height 6
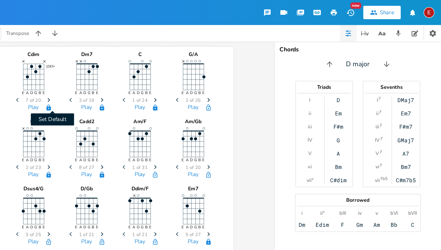
click at [266, 81] on icon "button" at bounding box center [268, 79] width 5 height 5
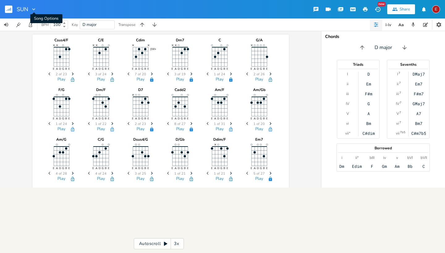
click at [35, 9] on icon "button" at bounding box center [33, 9] width 3 height 2
click at [23, 57] on div "Csus4/F E A D G B E × × Previous 2 of 23 Next Play C/E E A D G B E × × Previous…" at bounding box center [160, 109] width 321 height 157
click at [424, 25] on icon "button" at bounding box center [425, 25] width 5 height 4
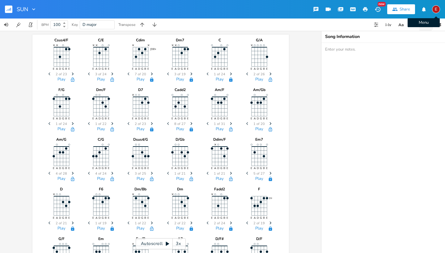
click at [434, 11] on div "E" at bounding box center [436, 9] width 8 height 8
click at [275, 13] on div "SUN New Share E Account Settings Chat with support Launch Tour Sign Out" at bounding box center [222, 9] width 445 height 19
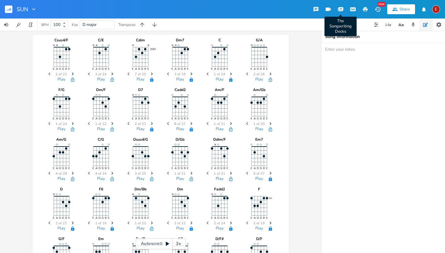
click at [339, 9] on icon "button" at bounding box center [340, 8] width 5 height 3
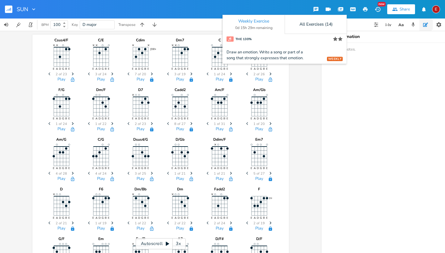
click at [309, 107] on div "Csus4/F E A D G B E × × Previous 2 of 23 Next Play C/E E A D G B E × × Previous…" at bounding box center [160, 142] width 321 height 222
click at [340, 9] on icon "button" at bounding box center [340, 8] width 5 height 3
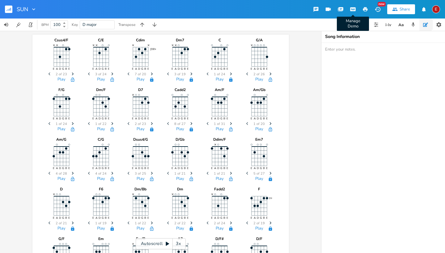
click at [355, 9] on icon "button" at bounding box center [353, 9] width 6 height 4
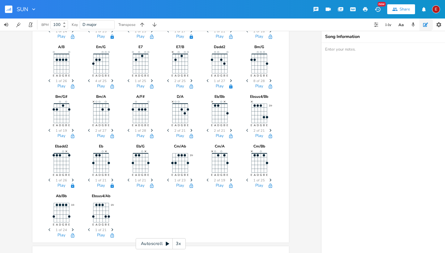
scroll to position [128, 0]
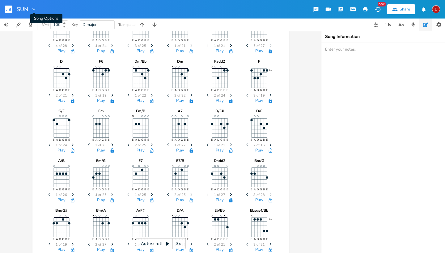
click at [35, 10] on icon "button" at bounding box center [34, 9] width 6 height 6
click at [13, 10] on button "button" at bounding box center [11, 9] width 12 height 15
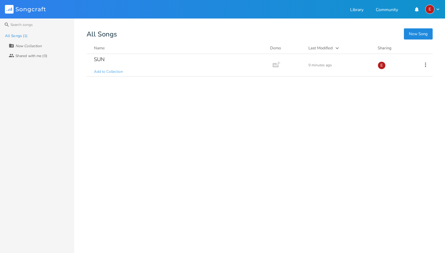
click at [13, 10] on rect at bounding box center [9, 9] width 9 height 9
click at [426, 67] on icon at bounding box center [425, 64] width 7 height 7
click at [398, 115] on span "Demo Manage Demo" at bounding box center [393, 116] width 30 height 4
click at [273, 67] on icon "button" at bounding box center [275, 65] width 6 height 4
click at [437, 9] on icon "button" at bounding box center [437, 9] width 3 height 2
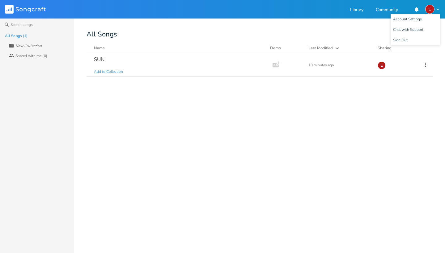
click at [210, 40] on div "New Song All Songs Name Demo Last Modified Sharing SUN Add to Collection Add De…" at bounding box center [265, 139] width 358 height 217
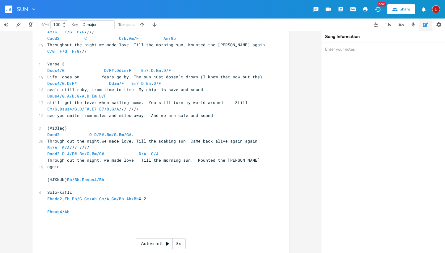
scroll to position [746, 0]
click at [435, 7] on div "E" at bounding box center [436, 9] width 8 height 8
click at [417, 23] on span "Account Settings" at bounding box center [410, 22] width 29 height 4
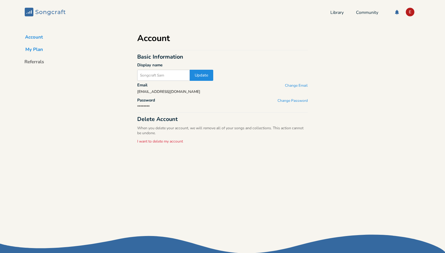
click at [37, 48] on button "My Plan" at bounding box center [33, 50] width 27 height 9
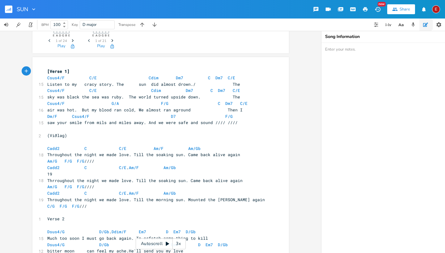
scroll to position [419, 0]
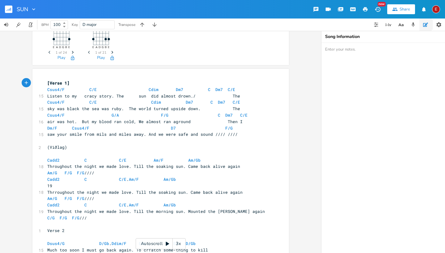
click at [24, 83] on icon "button" at bounding box center [25, 82] width 3 height 3
click at [18, 115] on div "Csus4/F E A D G B E × Previous 1 of 23 Next Play C/E E A D G B E Previous 1 of …" at bounding box center [160, 142] width 321 height 222
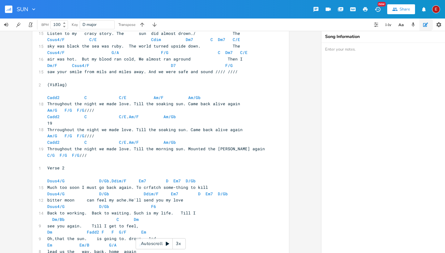
scroll to position [518, 0]
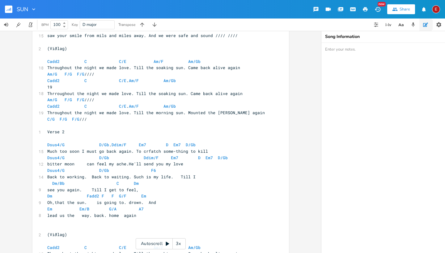
click at [51, 135] on pre "​" at bounding box center [157, 138] width 223 height 6
click at [48, 123] on pre "​" at bounding box center [157, 126] width 223 height 6
click at [436, 27] on icon "button" at bounding box center [438, 25] width 6 height 6
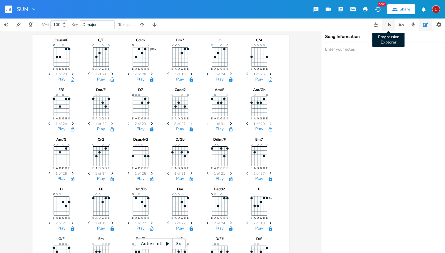
click at [388, 24] on icon "button" at bounding box center [387, 24] width 7 height 7
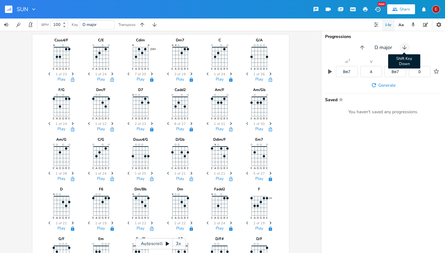
click at [404, 45] on icon "button" at bounding box center [404, 47] width 6 height 6
click at [404, 45] on icon "button" at bounding box center [405, 47] width 6 height 6
click at [404, 45] on icon "button" at bounding box center [404, 47] width 6 height 6
click at [363, 46] on icon "button" at bounding box center [362, 47] width 6 height 6
click at [19, 29] on button "Tuner" at bounding box center [18, 25] width 12 height 12
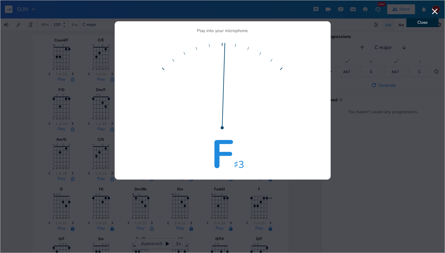
click at [432, 11] on icon "button" at bounding box center [435, 11] width 10 height 10
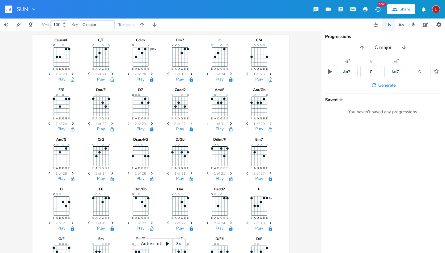
click at [378, 10] on icon "button" at bounding box center [377, 9] width 6 height 5
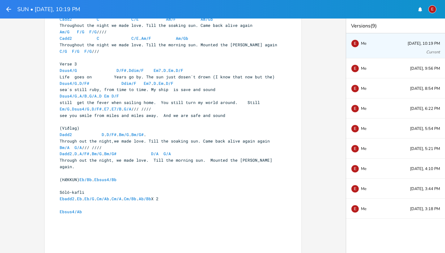
scroll to position [282, 0]
type textarea "​"
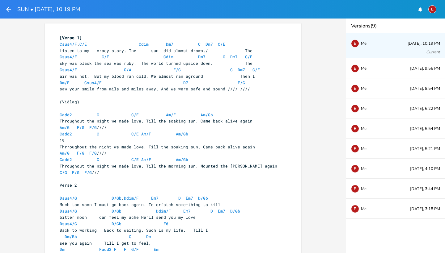
scroll to position [0, 0]
click at [64, 16] on header "SUN • [DATE], 10:19 PM E" at bounding box center [222, 9] width 445 height 19
click at [64, 12] on h1 "SUN • [DATE], 10:19 PM" at bounding box center [48, 9] width 63 height 6
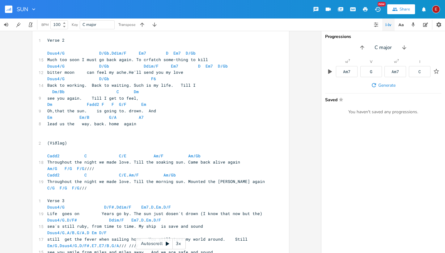
scroll to position [610, 0]
click at [402, 10] on div "Share" at bounding box center [404, 9] width 10 height 6
click at [32, 11] on icon "button" at bounding box center [34, 9] width 6 height 6
click at [50, 28] on span "Collection Collections" at bounding box center [43, 28] width 25 height 4
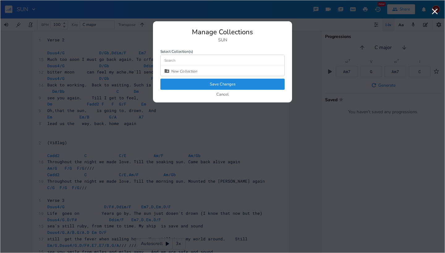
click at [223, 83] on button "Save Changes" at bounding box center [222, 84] width 124 height 11
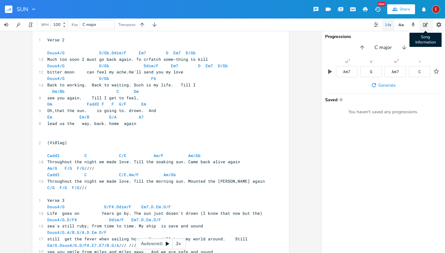
click at [423, 29] on button "Song Information" at bounding box center [425, 25] width 12 height 12
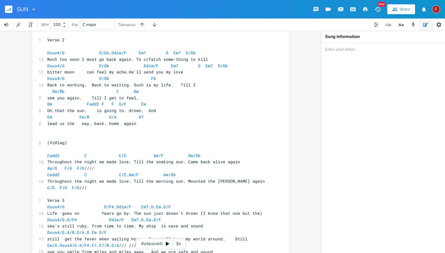
click at [344, 40] on div "Song Information" at bounding box center [383, 142] width 124 height 222
click at [439, 24] on icon "button" at bounding box center [438, 25] width 6 height 6
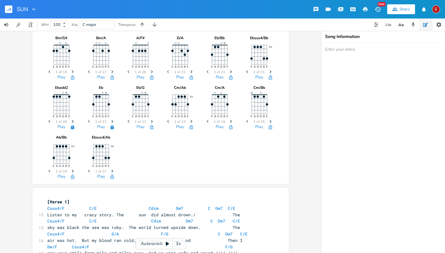
scroll to position [280, 0]
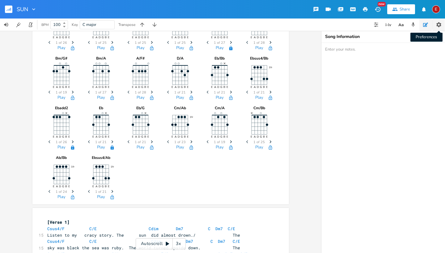
click at [440, 23] on icon "button" at bounding box center [438, 25] width 6 height 6
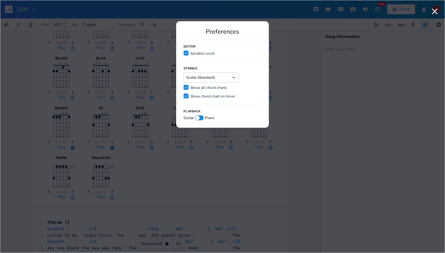
click at [203, 118] on div at bounding box center [199, 117] width 9 height 5
checkbox input "true"
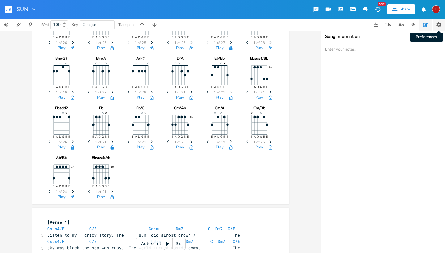
click at [438, 27] on icon "button" at bounding box center [438, 25] width 6 height 6
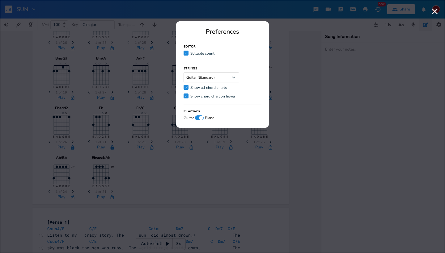
click at [197, 118] on div at bounding box center [199, 117] width 9 height 5
checkbox input "false"
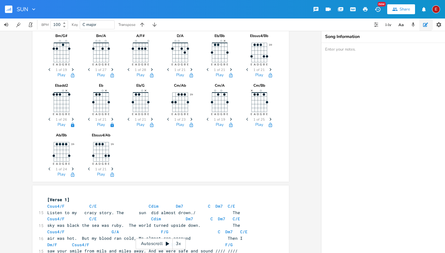
scroll to position [308, 0]
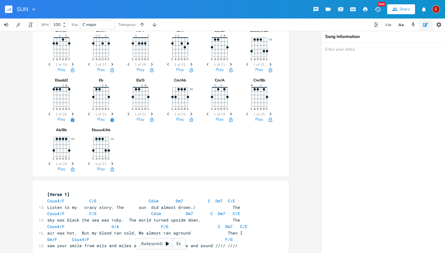
click at [72, 162] on icon "Next" at bounding box center [72, 163] width 3 height 3
click at [62, 169] on button "Play" at bounding box center [61, 169] width 8 height 5
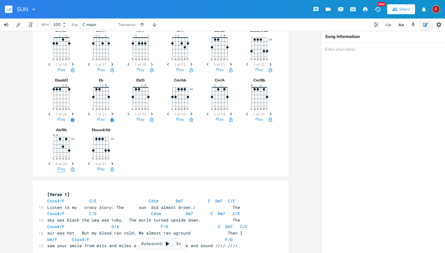
click at [62, 169] on button "Play" at bounding box center [61, 169] width 8 height 5
click at [100, 169] on button "Play" at bounding box center [101, 169] width 8 height 5
click at [111, 163] on icon "Next" at bounding box center [112, 163] width 3 height 3
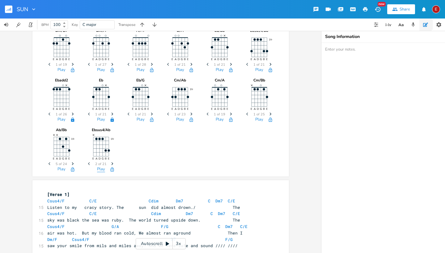
click at [101, 169] on button "Play" at bounding box center [101, 169] width 8 height 5
click at [111, 164] on icon "Next" at bounding box center [112, 163] width 3 height 3
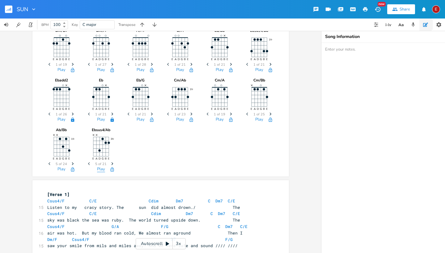
click at [100, 169] on button "Play" at bounding box center [101, 169] width 8 height 5
click at [62, 168] on button "Play" at bounding box center [61, 169] width 8 height 5
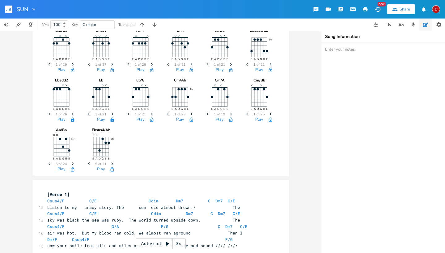
click at [62, 168] on button "Play" at bounding box center [61, 169] width 8 height 5
click at [98, 167] on button "Play" at bounding box center [101, 169] width 8 height 5
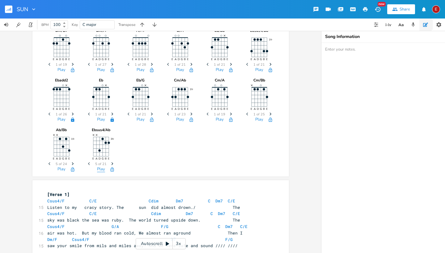
click at [98, 167] on button "Play" at bounding box center [101, 169] width 8 height 5
click at [257, 118] on button "Play" at bounding box center [259, 119] width 8 height 5
click at [110, 170] on icon "button" at bounding box center [112, 169] width 5 height 5
click at [71, 171] on icon "button" at bounding box center [72, 169] width 3 height 4
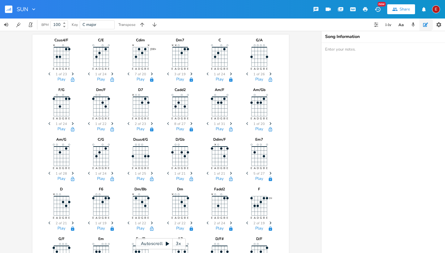
scroll to position [0, 0]
click at [318, 11] on icon "button" at bounding box center [316, 9] width 6 height 6
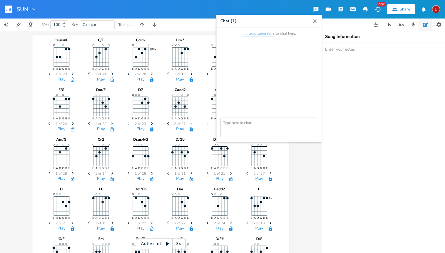
click at [271, 34] on button "Invite collaborators" at bounding box center [258, 33] width 32 height 5
click at [315, 22] on icon "button" at bounding box center [315, 21] width 6 height 6
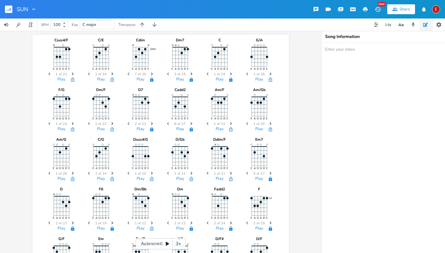
click at [436, 11] on div "E" at bounding box center [436, 9] width 8 height 8
click at [411, 22] on span "Account Settings" at bounding box center [410, 22] width 29 height 4
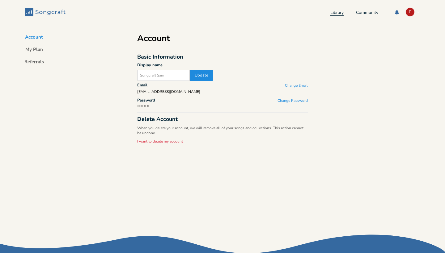
click at [335, 11] on link "Library" at bounding box center [336, 12] width 13 height 5
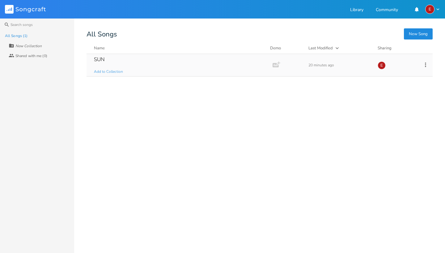
click at [425, 65] on icon at bounding box center [425, 64] width 7 height 7
click at [329, 138] on div "SUN Add to Collection Add Demo 20 minutes ago E Edit Rename Duplicate Make a Co…" at bounding box center [259, 151] width 346 height 194
click at [425, 31] on button "New Song" at bounding box center [418, 33] width 29 height 11
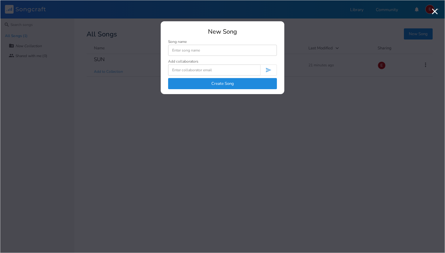
click at [174, 50] on input at bounding box center [222, 50] width 109 height 11
